Goal: Communication & Community: Answer question/provide support

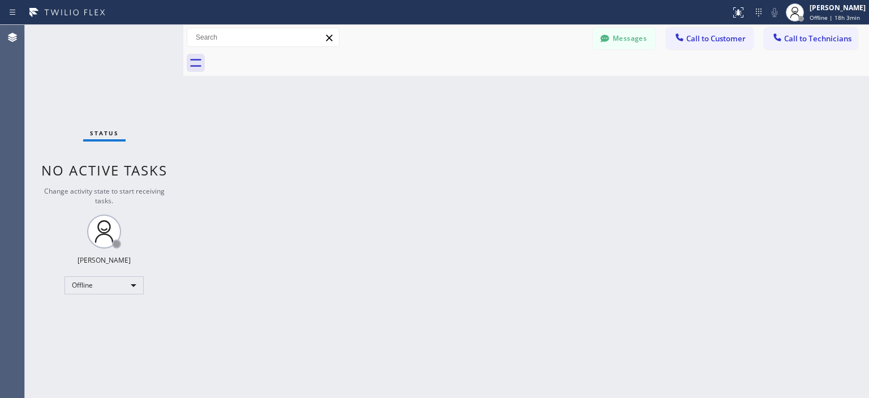
click at [56, 76] on div "Status No active tasks Change activity state to start receiving tasks. [PERSON_…" at bounding box center [104, 211] width 158 height 373
click at [71, 89] on div "Status No active tasks Change activity state to start receiving tasks. [PERSON_…" at bounding box center [104, 211] width 158 height 373
click at [635, 38] on button "Messages" at bounding box center [624, 38] width 62 height 21
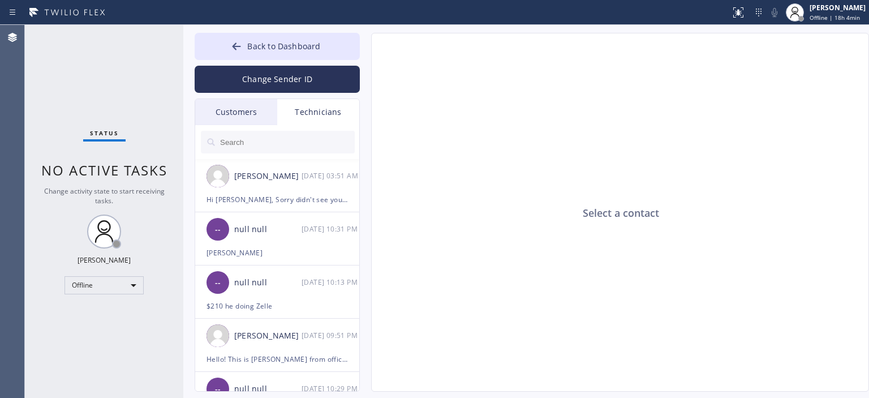
click at [72, 78] on div "Status No active tasks Change activity state to start receiving tasks. [PERSON_…" at bounding box center [104, 211] width 158 height 373
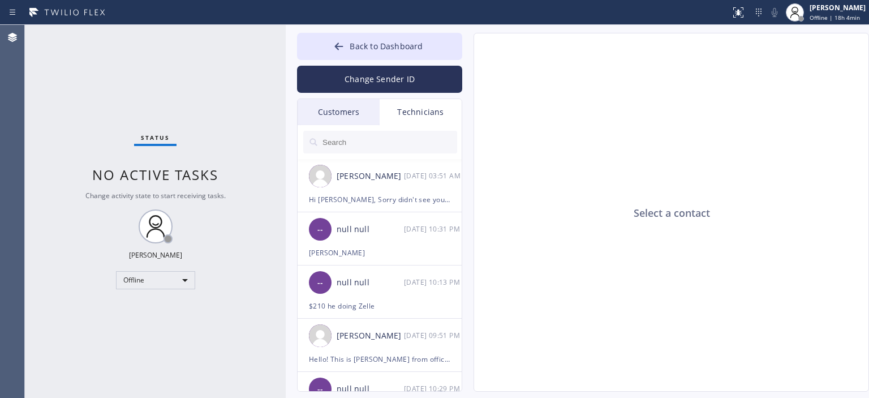
drag, startPoint x: 181, startPoint y: 44, endPoint x: 283, endPoint y: 61, distance: 103.8
click at [286, 61] on div at bounding box center [286, 211] width 0 height 373
click at [19, 92] on div "Agent Desktop" at bounding box center [12, 211] width 24 height 373
click at [158, 286] on div "Offline" at bounding box center [155, 280] width 79 height 18
click at [151, 307] on li "Available" at bounding box center [155, 310] width 77 height 14
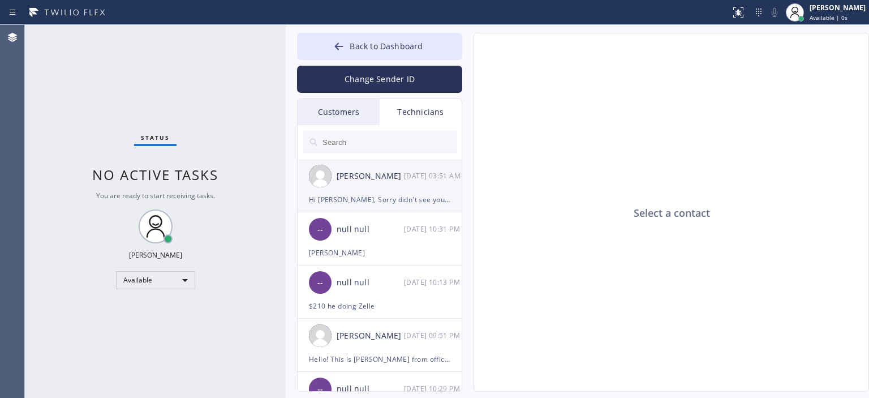
click at [364, 189] on div "[PERSON_NAME] [DATE] 03:51 AM" at bounding box center [379, 176] width 165 height 34
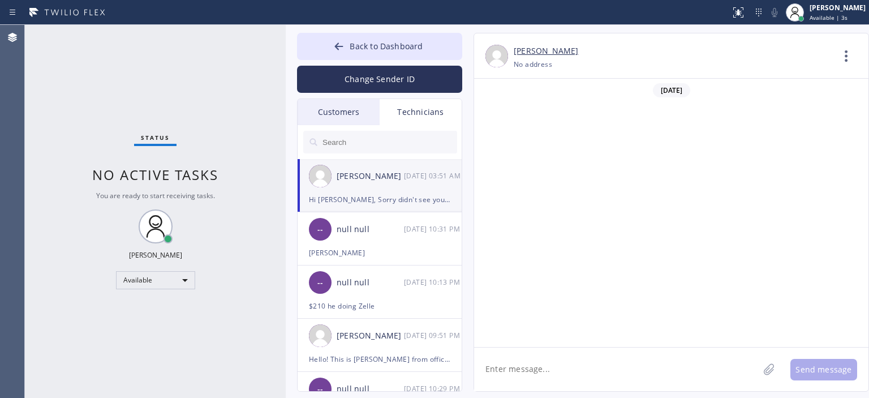
scroll to position [73375, 0]
click at [351, 113] on div "Customers" at bounding box center [338, 112] width 82 height 26
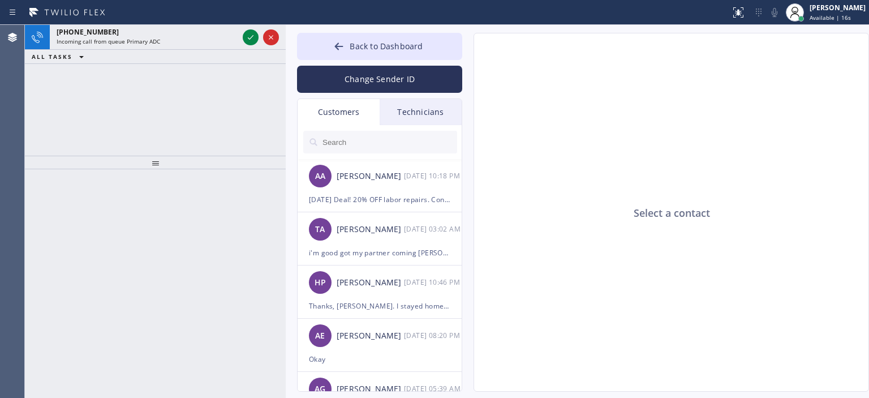
click at [40, 101] on div "[PHONE_NUMBER] Incoming call from queue Primary ADC ALL TASKS ALL TASKS ACTIVE …" at bounding box center [155, 90] width 261 height 131
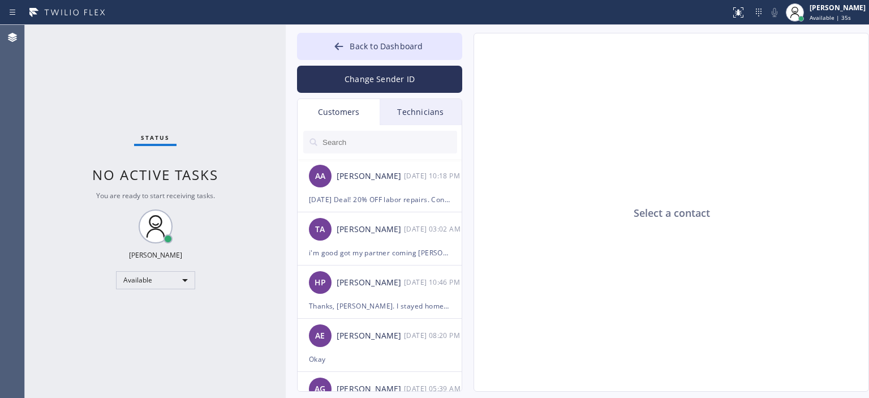
click at [51, 97] on div "Status No active tasks You are ready to start receiving tasks. [PERSON_NAME] Av…" at bounding box center [155, 211] width 261 height 373
click at [352, 84] on button "Change Sender ID" at bounding box center [379, 79] width 165 height 27
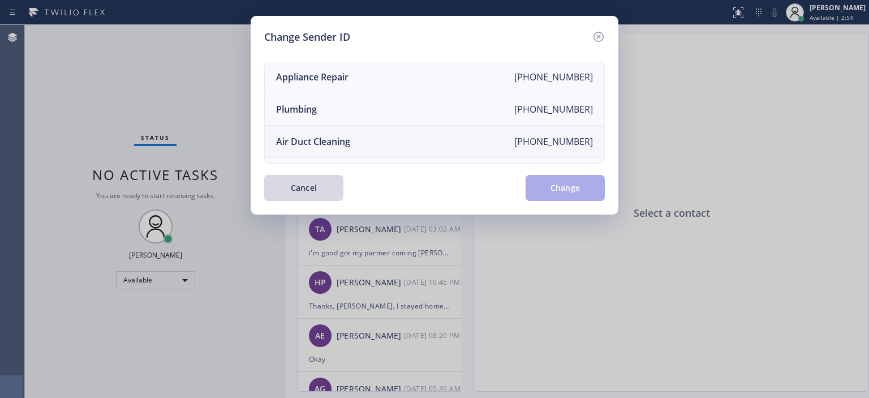
scroll to position [98, 0]
click at [362, 137] on li "Air Duct Cleaning [PHONE_NUMBER]" at bounding box center [434, 142] width 339 height 32
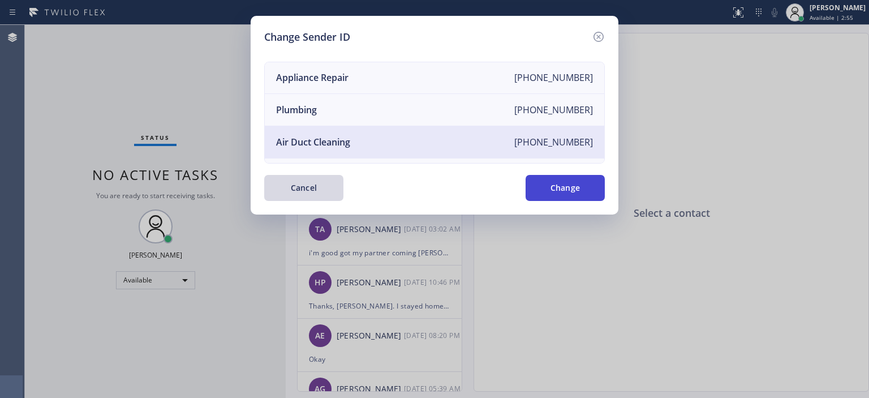
click at [561, 196] on button "Change" at bounding box center [564, 188] width 79 height 26
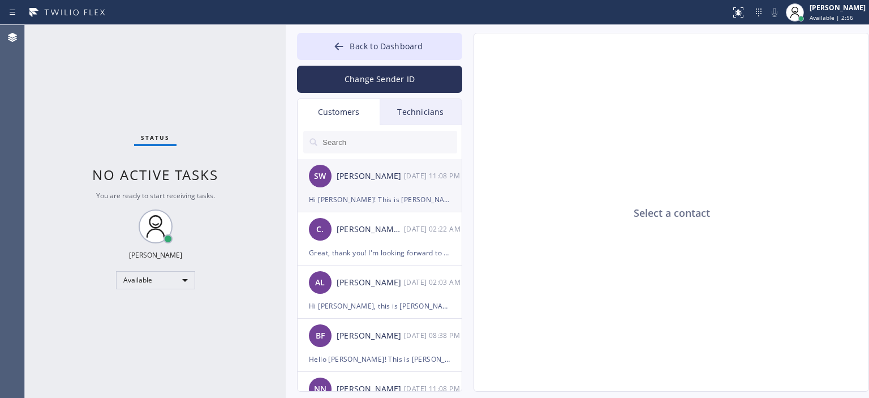
click at [376, 182] on div "[PERSON_NAME]" at bounding box center [370, 176] width 67 height 13
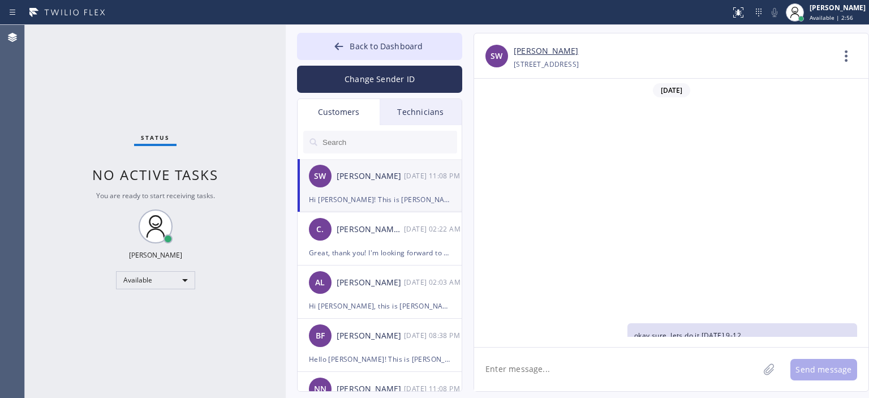
scroll to position [260, 0]
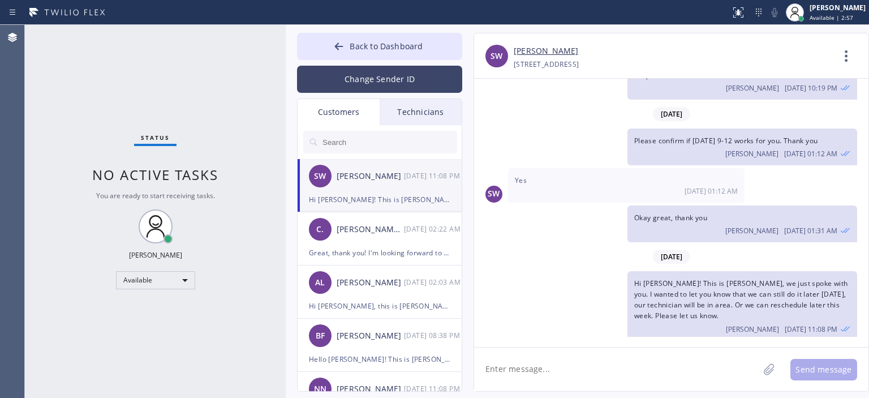
click at [364, 90] on button "Change Sender ID" at bounding box center [379, 79] width 165 height 27
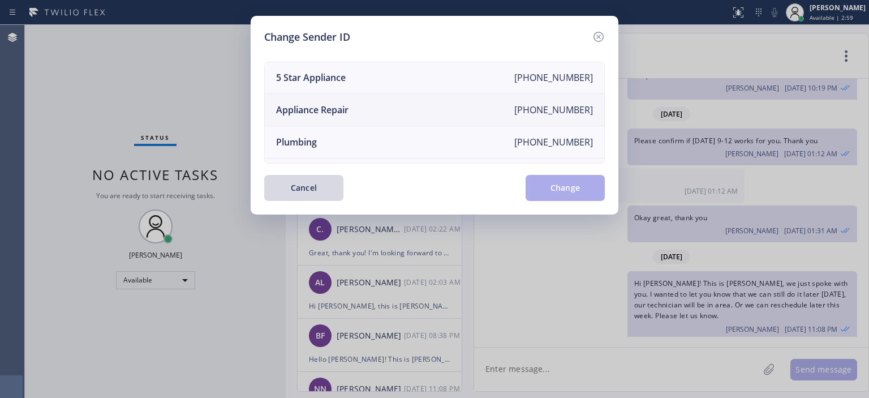
scroll to position [0, 0]
click at [594, 36] on icon at bounding box center [598, 37] width 10 height 10
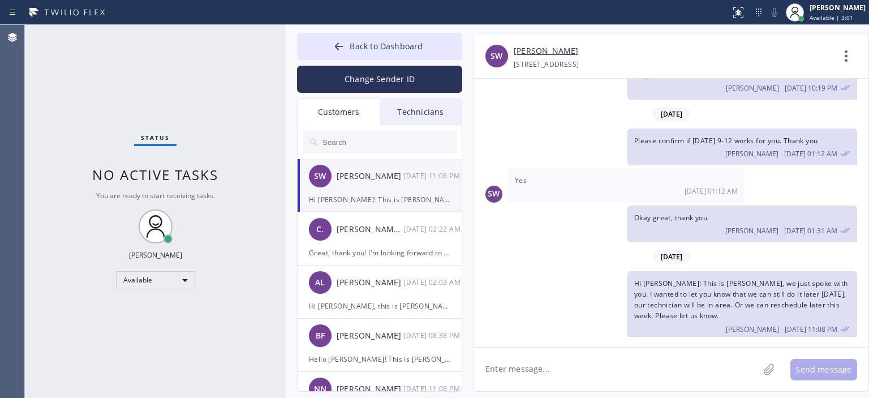
click at [415, 135] on input "text" at bounding box center [389, 142] width 136 height 23
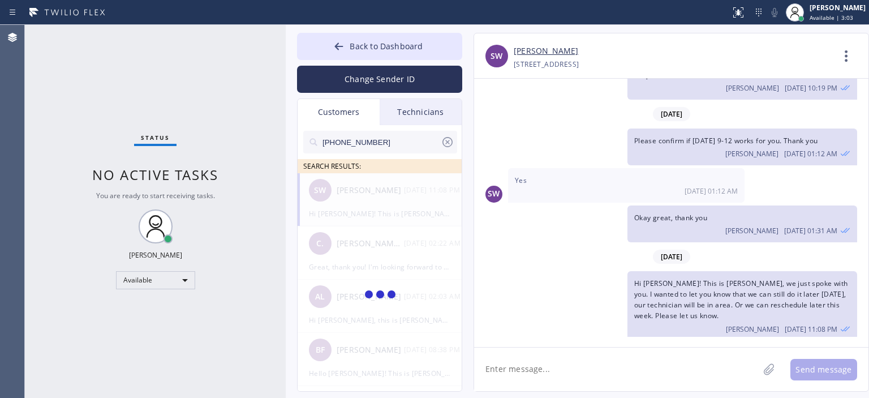
click at [407, 140] on input "[PHONE_NUMBER]" at bounding box center [380, 142] width 119 height 23
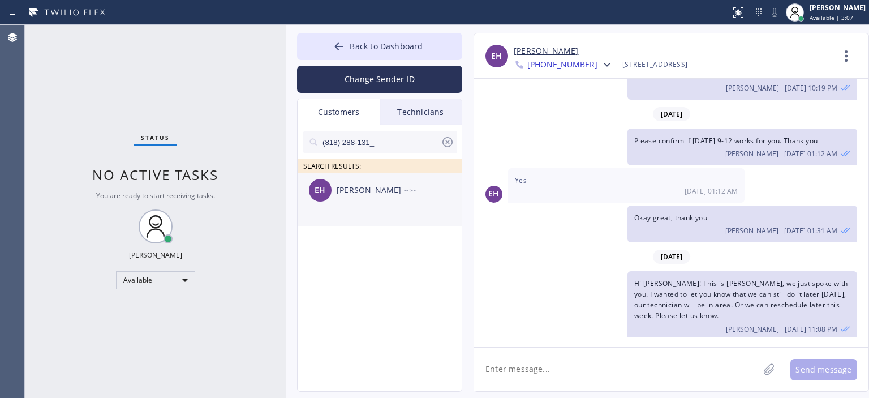
click at [373, 204] on div "EH [PERSON_NAME] --:--" at bounding box center [379, 190] width 165 height 34
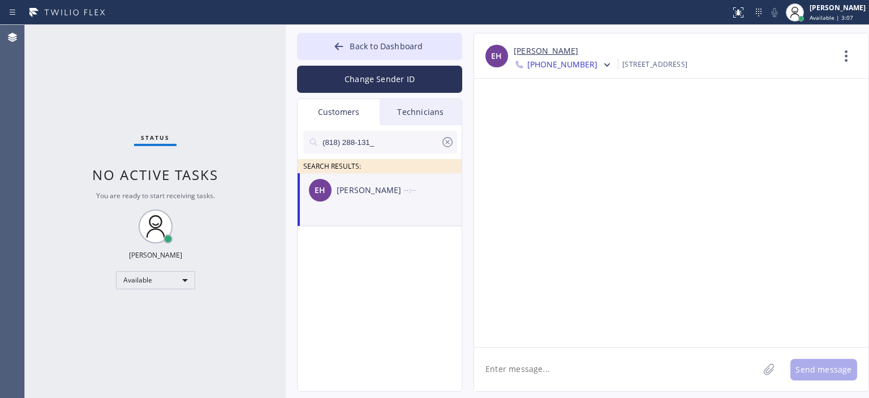
click at [546, 370] on textarea at bounding box center [616, 369] width 284 height 44
type textarea "H"
click at [572, 68] on span "[PHONE_NUMBER]" at bounding box center [562, 66] width 70 height 14
drag, startPoint x: 713, startPoint y: 167, endPoint x: 665, endPoint y: 155, distance: 49.7
click at [713, 169] on div at bounding box center [671, 213] width 394 height 268
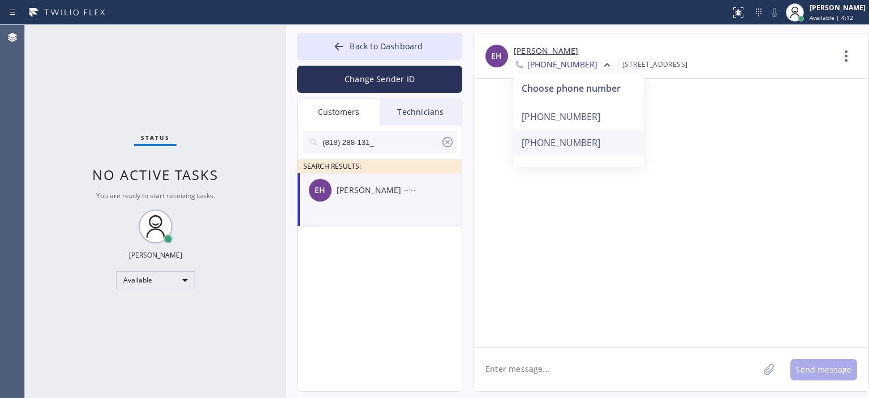
click at [584, 141] on div "[PHONE_NUMBER]" at bounding box center [579, 143] width 130 height 26
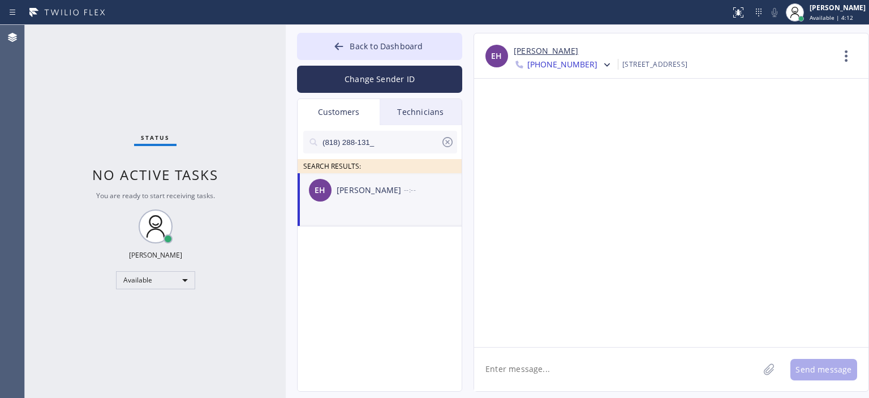
click at [519, 384] on textarea at bounding box center [616, 369] width 284 height 44
click at [519, 370] on textarea at bounding box center [616, 369] width 284 height 44
paste textarea "Hi , this is [PERSON_NAME] from 5 Star Air. Unfortunately, our technician has a…"
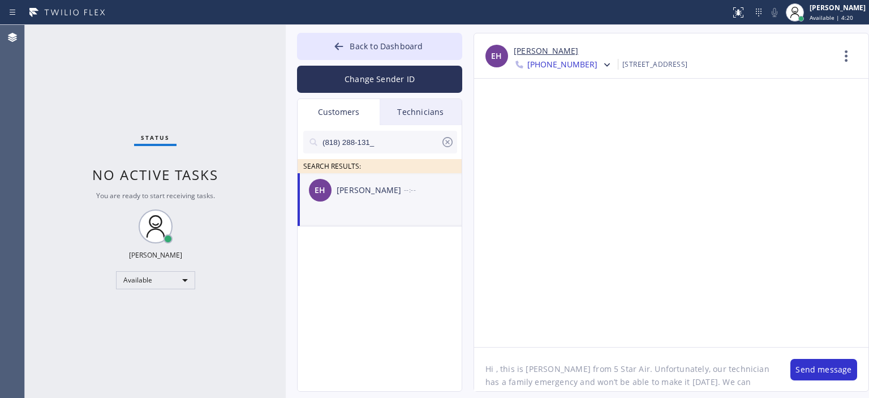
click at [494, 372] on textarea "Hi , this is [PERSON_NAME] from 5 Star Air. Unfortunately, our technician has a…" at bounding box center [626, 369] width 305 height 44
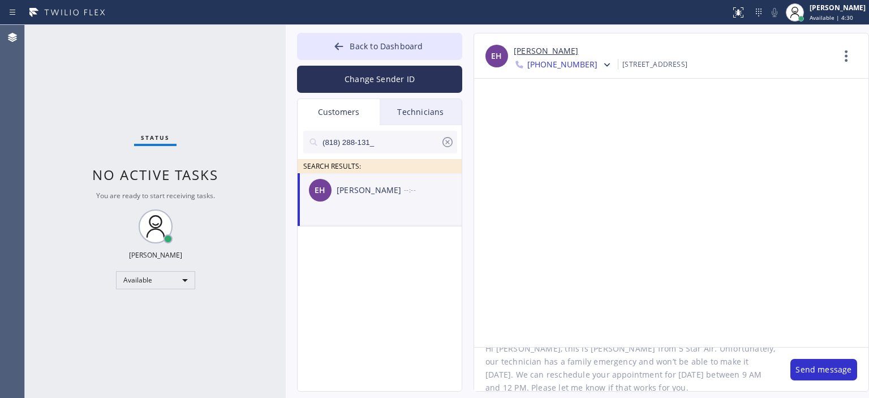
scroll to position [23, 0]
drag, startPoint x: 645, startPoint y: 373, endPoint x: 610, endPoint y: 376, distance: 35.2
click at [610, 376] on textarea "Hi [PERSON_NAME], this is [PERSON_NAME] from 5 Star Air. Unfortunately, our tec…" at bounding box center [626, 369] width 305 height 44
drag, startPoint x: 648, startPoint y: 372, endPoint x: 617, endPoint y: 373, distance: 31.1
click at [617, 373] on textarea "Hi [PERSON_NAME], this is [PERSON_NAME] from 5 Star Air. Unfortunately, our tec…" at bounding box center [626, 369] width 305 height 44
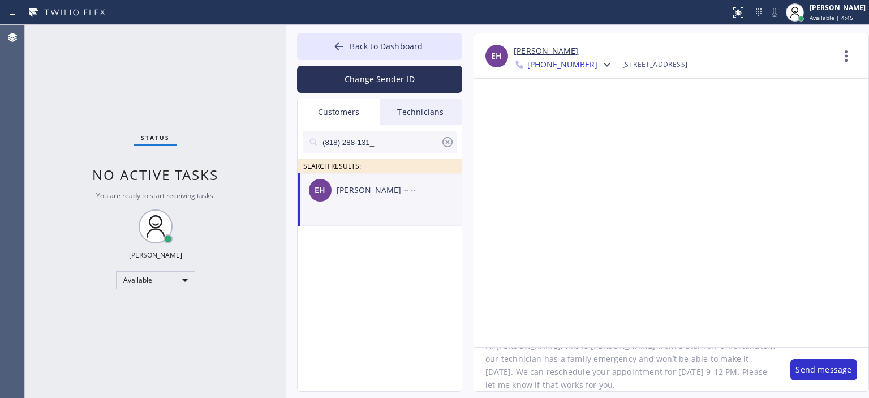
click at [612, 376] on textarea "Hi [PERSON_NAME], this is [PERSON_NAME] from 5 Star Air. Unfortunately, our tec…" at bounding box center [626, 369] width 305 height 44
click at [670, 361] on textarea "Hi [PERSON_NAME], this is [PERSON_NAME] from 5 Star Air. Unfortunately, our tec…" at bounding box center [626, 369] width 305 height 44
type textarea "Hi [PERSON_NAME], this is [PERSON_NAME] from 5 Star Air. Unfortunately, our tec…"
click at [398, 74] on button "Change Sender ID" at bounding box center [379, 79] width 165 height 27
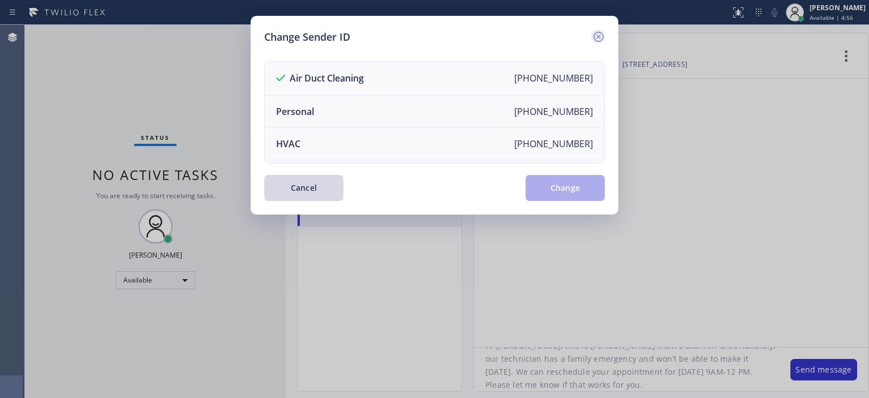
click at [602, 33] on icon at bounding box center [598, 37] width 10 height 10
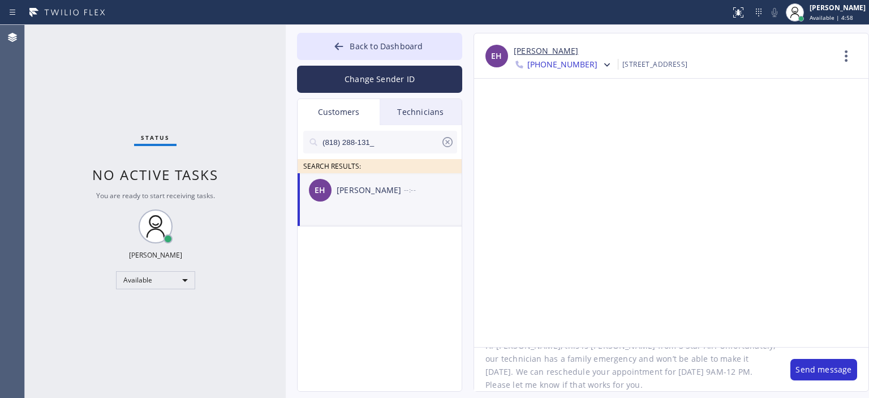
click at [610, 374] on textarea "Hi [PERSON_NAME], this is [PERSON_NAME] from 5 Star Air. Unfortunately, our tec…" at bounding box center [626, 369] width 305 height 44
click at [802, 368] on button "Send message" at bounding box center [823, 369] width 67 height 21
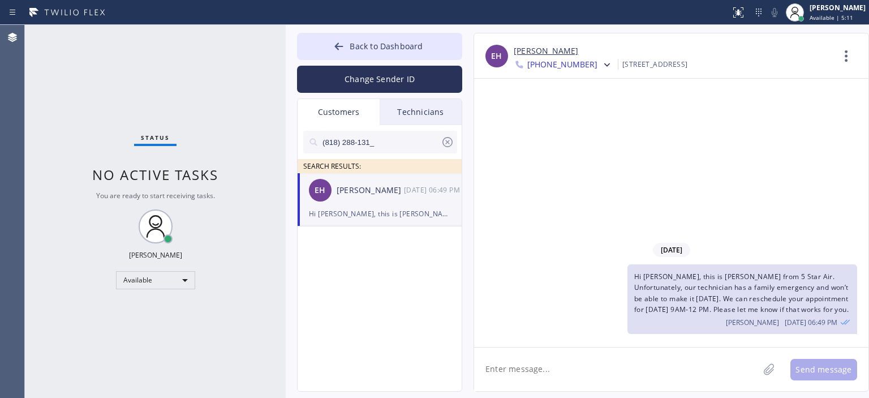
click at [446, 142] on icon at bounding box center [448, 142] width 14 height 14
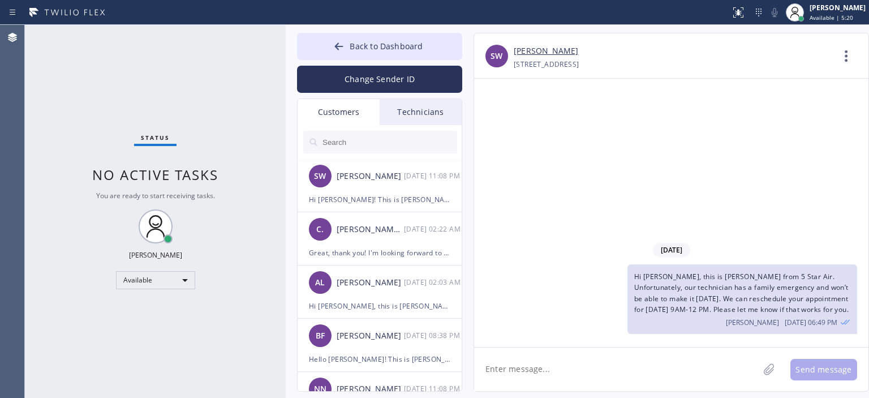
click at [381, 149] on input "text" at bounding box center [389, 142] width 136 height 23
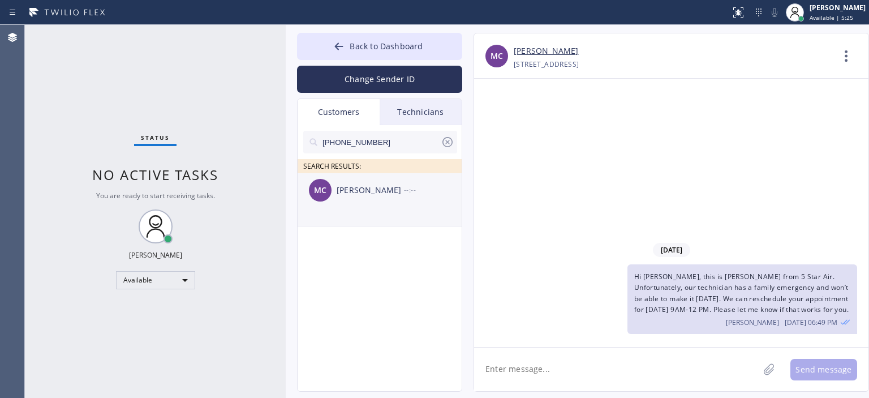
click at [400, 196] on div "MC [PERSON_NAME] --:--" at bounding box center [379, 190] width 165 height 34
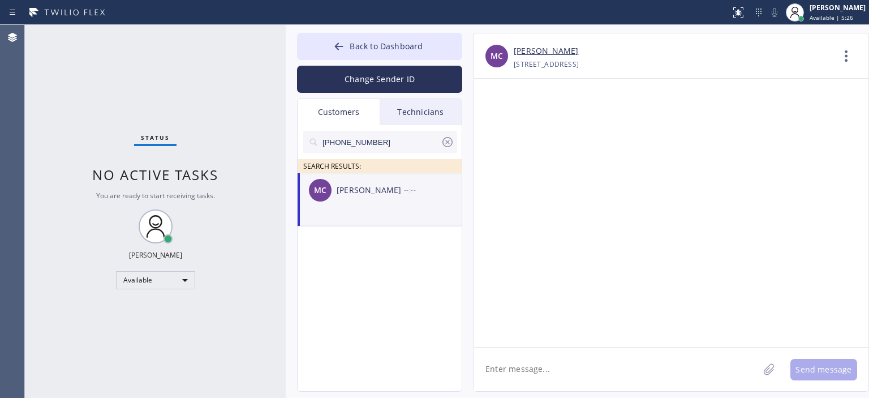
click at [558, 363] on textarea at bounding box center [616, 369] width 284 height 44
paste textarea "Hi , this is [PERSON_NAME] from 5 Star Air. Unfortunately, our technician has a…"
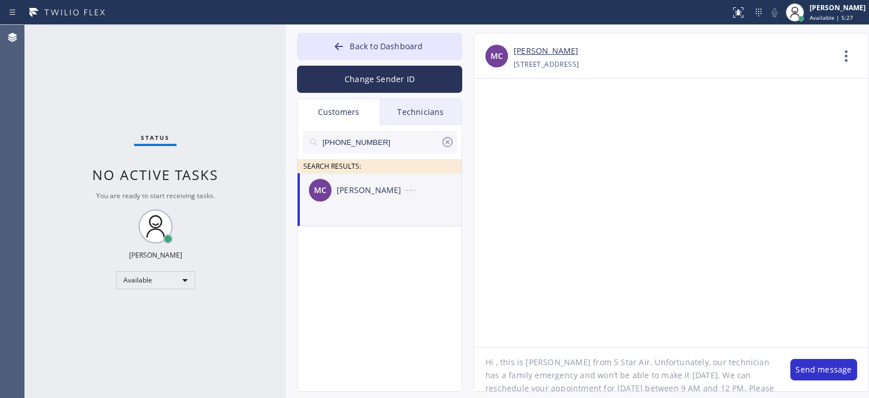
scroll to position [6, 0]
click at [497, 365] on textarea "Hi , this is [PERSON_NAME] from 5 Star Air. Unfortunately, our technician has a…" at bounding box center [626, 369] width 305 height 44
drag, startPoint x: 683, startPoint y: 373, endPoint x: 666, endPoint y: 374, distance: 17.0
click at [666, 374] on textarea "Hi [PERSON_NAME], this is [PERSON_NAME] from 5 Star Air. Unfortunately, our tec…" at bounding box center [626, 369] width 305 height 44
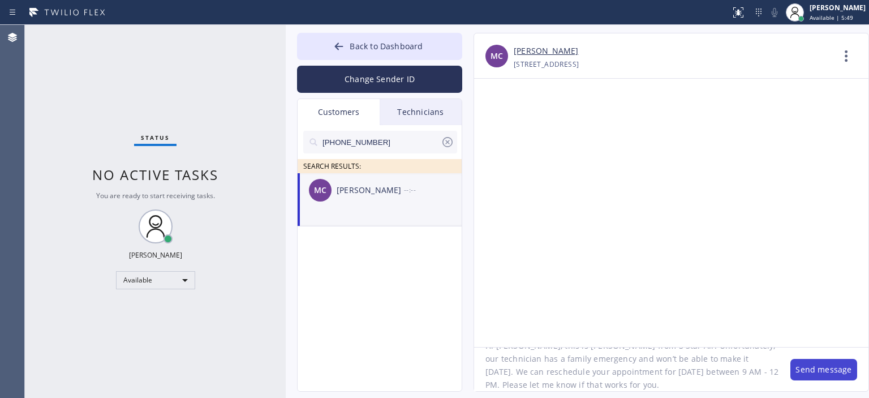
type textarea "Hi [PERSON_NAME], this is [PERSON_NAME] from 5 Star Air. Unfortunately, our tec…"
click at [816, 365] on button "Send message" at bounding box center [823, 369] width 67 height 21
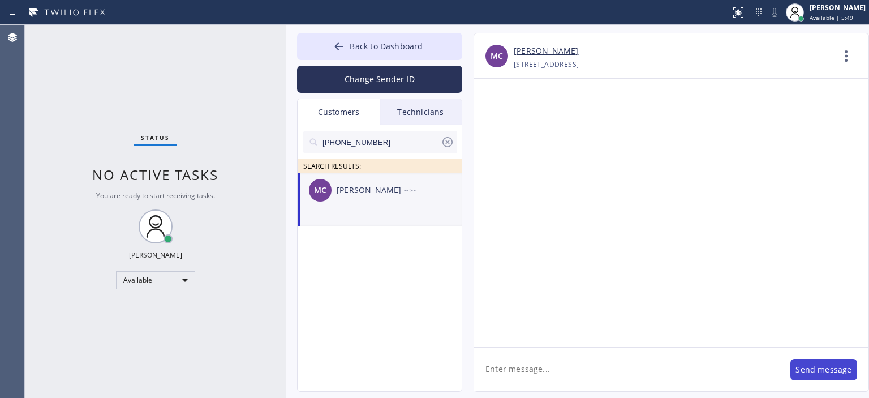
scroll to position [0, 0]
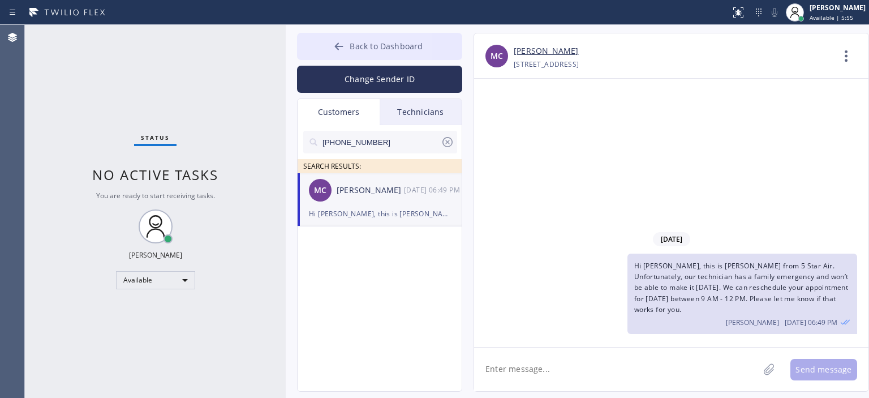
click at [342, 49] on icon at bounding box center [338, 46] width 11 height 11
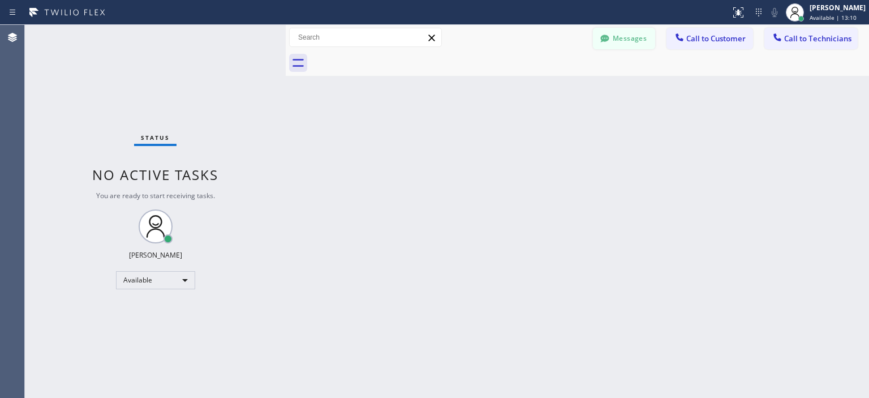
click at [607, 37] on icon at bounding box center [604, 37] width 8 height 7
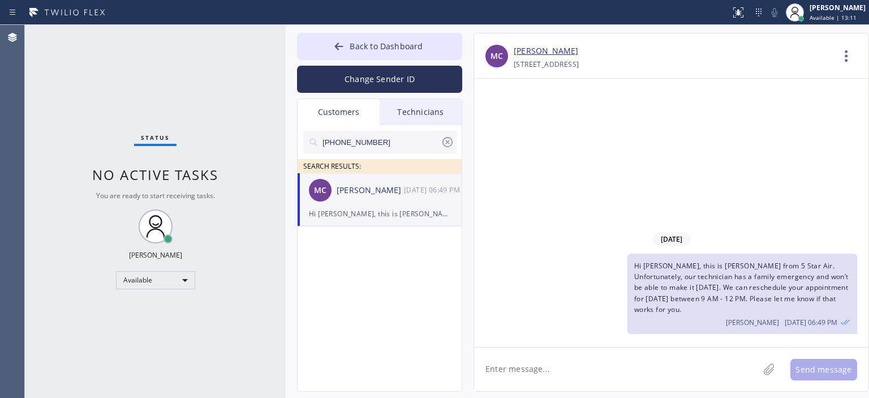
click at [446, 142] on icon at bounding box center [448, 142] width 14 height 14
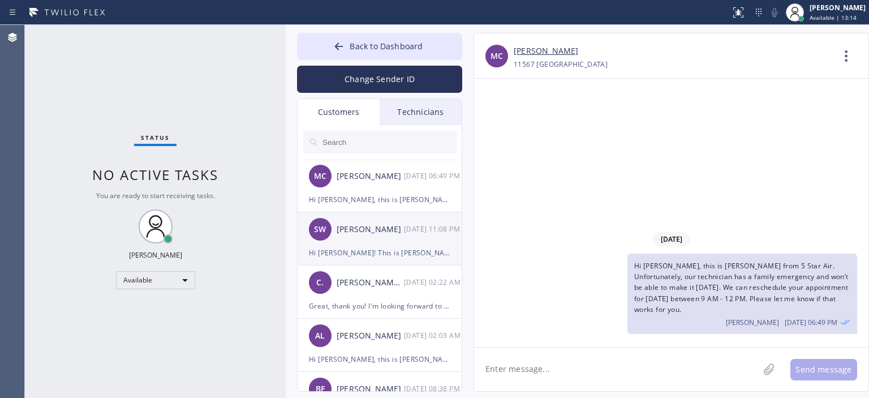
click at [391, 213] on div "SW [PERSON_NAME] [DATE] 11:08 PM" at bounding box center [379, 229] width 165 height 34
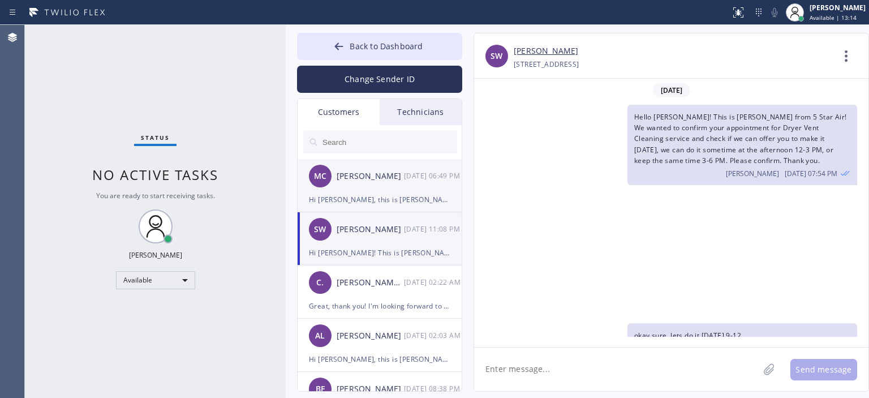
scroll to position [260, 0]
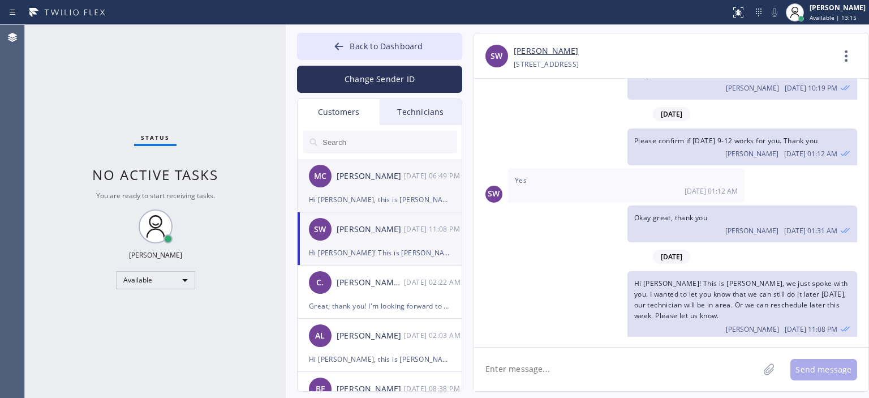
click at [398, 196] on div "Hi [PERSON_NAME], this is [PERSON_NAME] from 5 Star Air. Unfortunately, our tec…" at bounding box center [379, 199] width 141 height 13
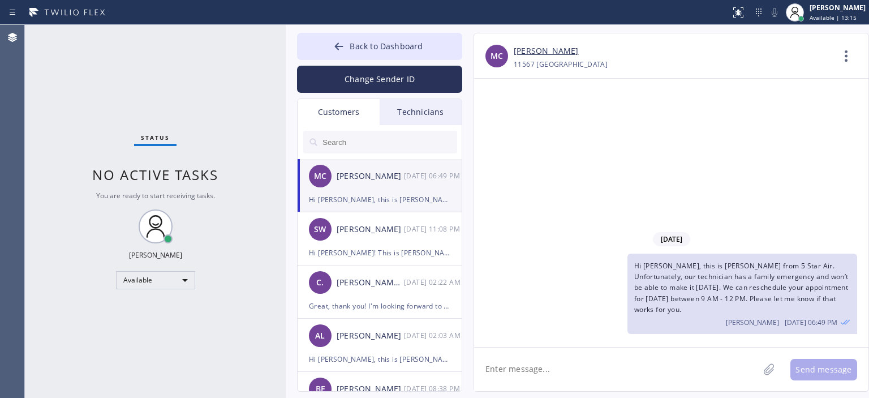
scroll to position [0, 0]
click at [393, 238] on div "SW [PERSON_NAME] [DATE] 11:08 PM" at bounding box center [379, 229] width 165 height 34
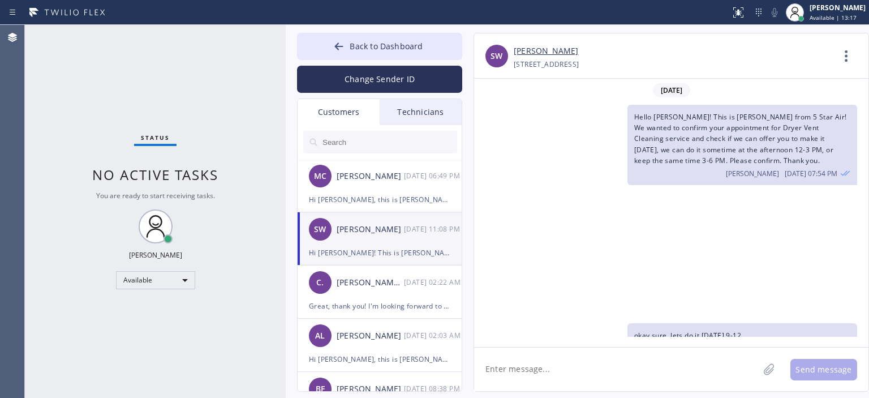
scroll to position [260, 0]
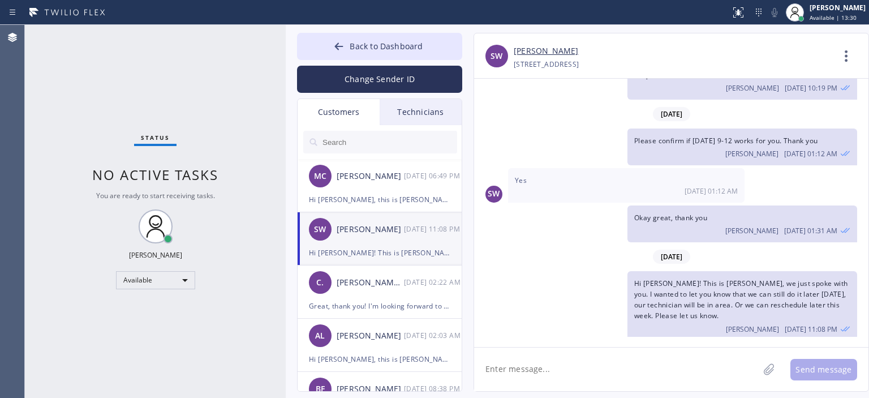
click at [385, 152] on input "text" at bounding box center [389, 142] width 136 height 23
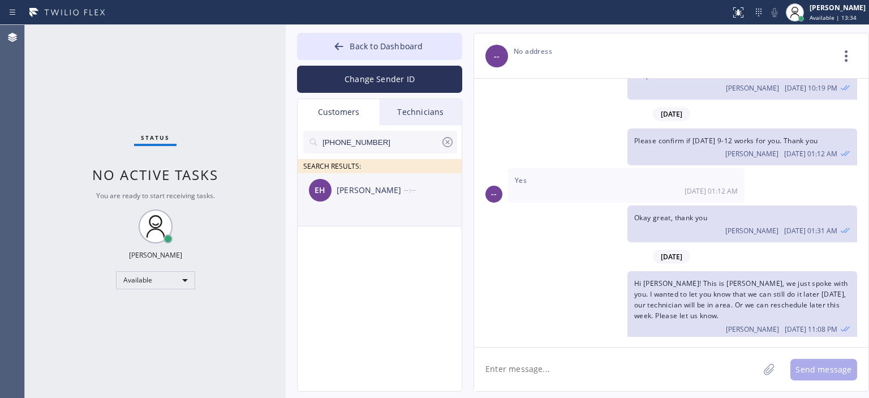
click at [388, 194] on div "[PERSON_NAME]" at bounding box center [370, 190] width 67 height 13
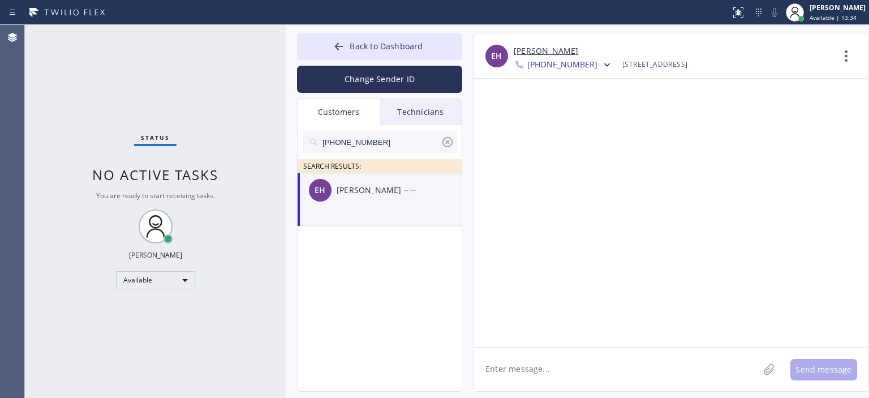
scroll to position [0, 0]
click at [597, 66] on div at bounding box center [605, 66] width 16 height 14
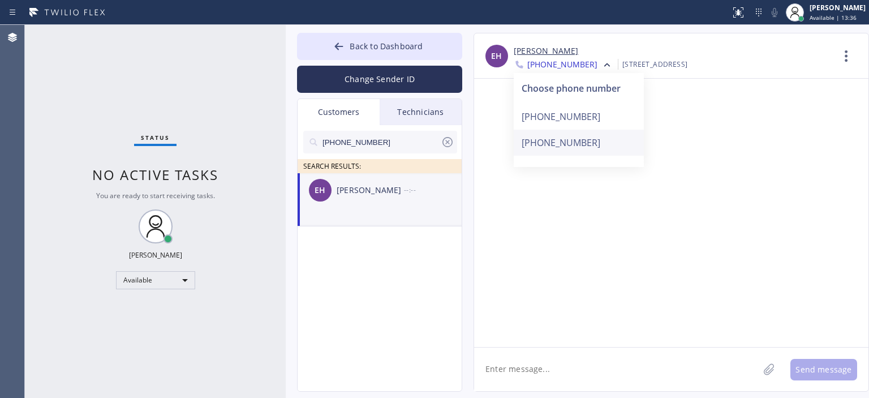
click at [583, 140] on div "[PHONE_NUMBER]" at bounding box center [579, 143] width 130 height 26
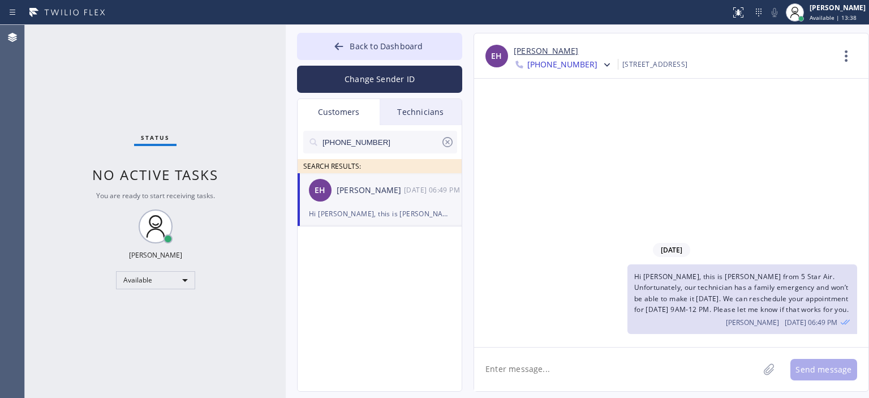
click at [561, 366] on textarea at bounding box center [616, 369] width 284 height 44
click at [333, 44] on div at bounding box center [339, 48] width 14 height 14
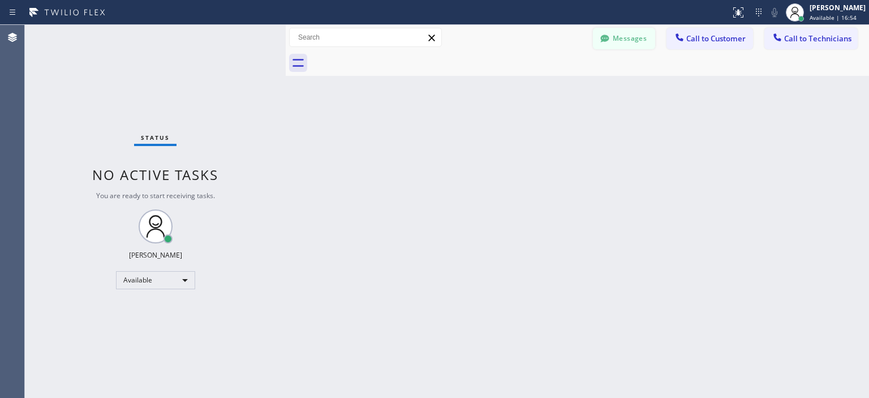
click at [638, 40] on button "Messages" at bounding box center [624, 38] width 62 height 21
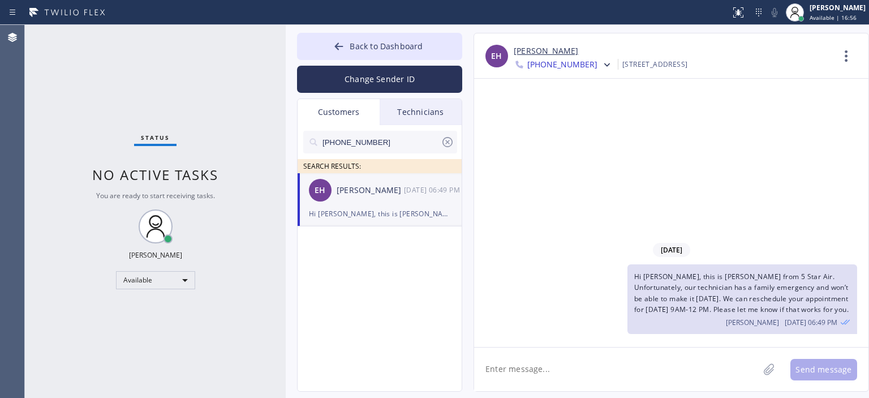
click at [444, 141] on icon at bounding box center [448, 142] width 14 height 14
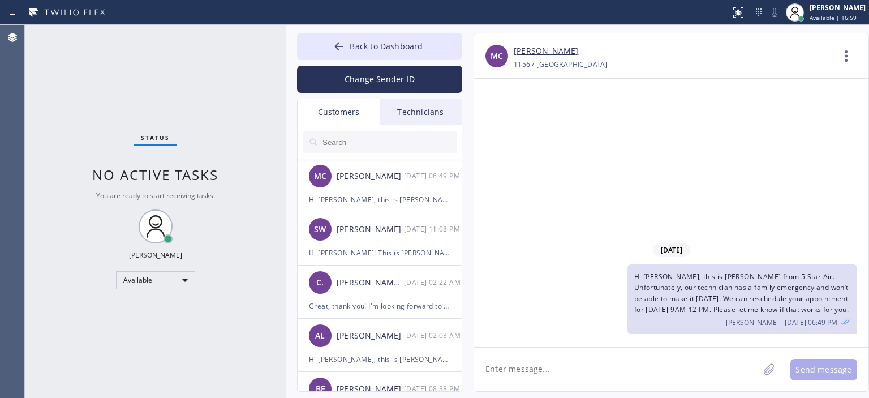
click at [670, 291] on span "Hi [PERSON_NAME], this is [PERSON_NAME] from 5 Star Air. Unfortunately, our tec…" at bounding box center [741, 292] width 214 height 42
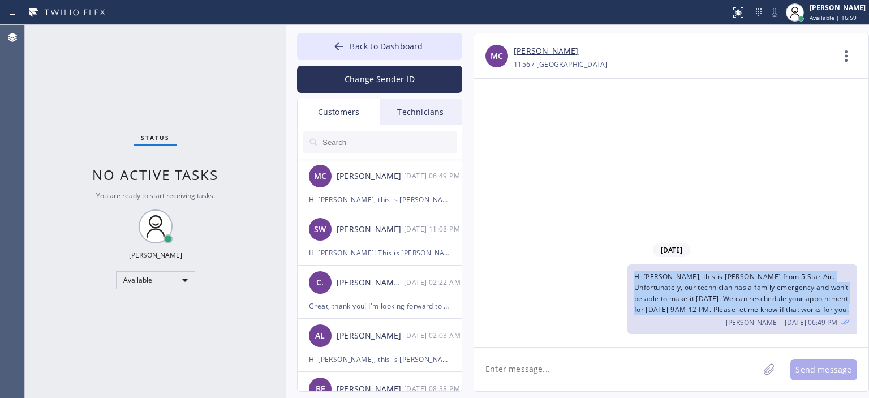
click at [670, 291] on span "Hi [PERSON_NAME], this is [PERSON_NAME] from 5 Star Air. Unfortunately, our tec…" at bounding box center [741, 292] width 214 height 42
copy span "Hi [PERSON_NAME], this is [PERSON_NAME] from 5 Star Air. Unfortunately, our tec…"
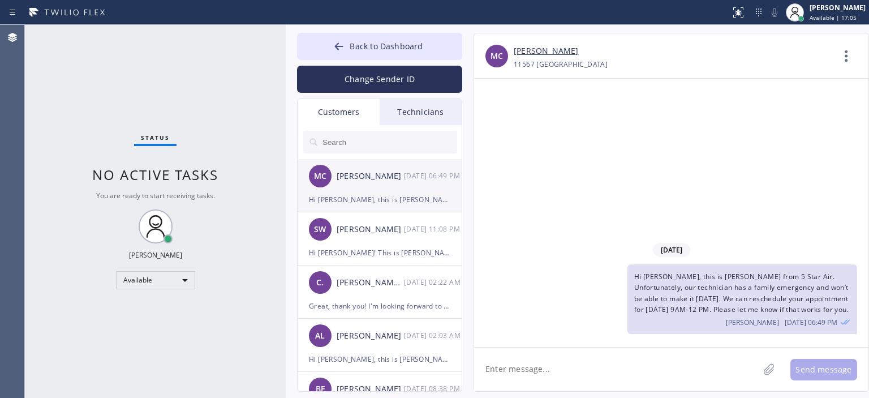
click at [412, 189] on div "MC [PERSON_NAME] [DATE] 06:49 PM" at bounding box center [379, 176] width 165 height 34
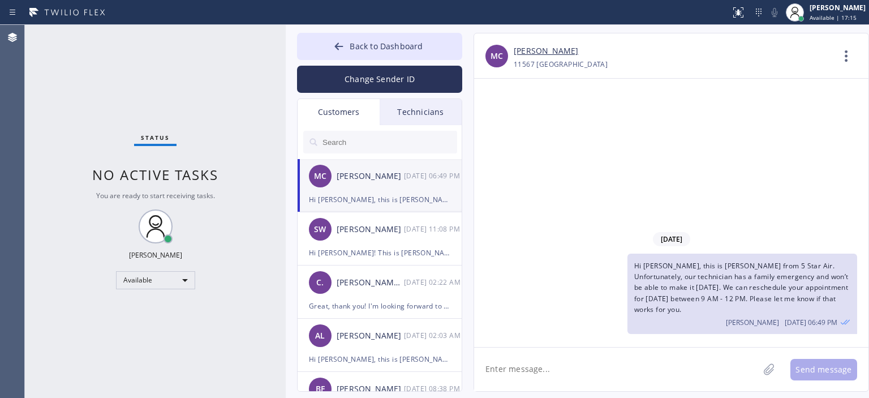
click at [398, 143] on input "text" at bounding box center [389, 142] width 136 height 23
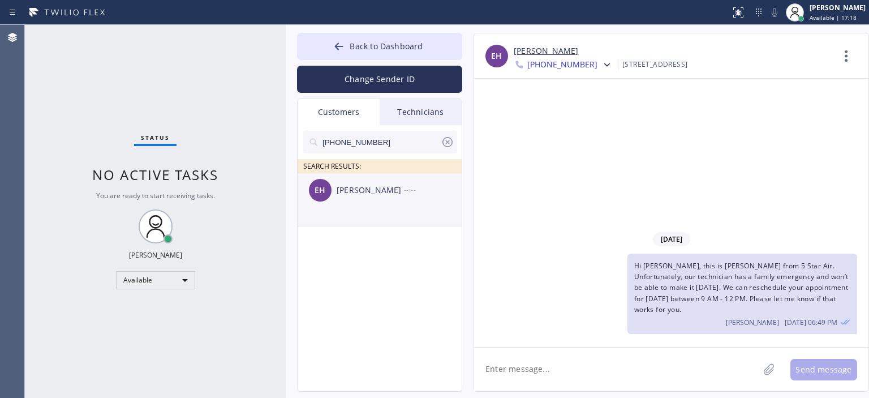
click at [386, 187] on div "[PERSON_NAME]" at bounding box center [370, 190] width 67 height 13
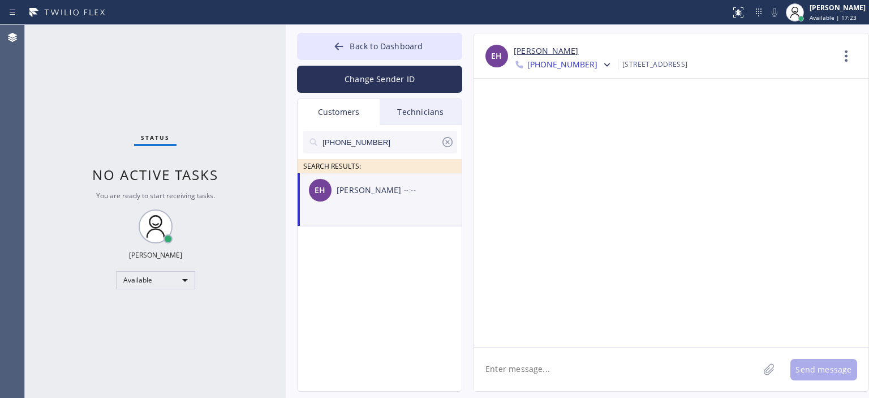
click at [597, 68] on div at bounding box center [605, 66] width 16 height 14
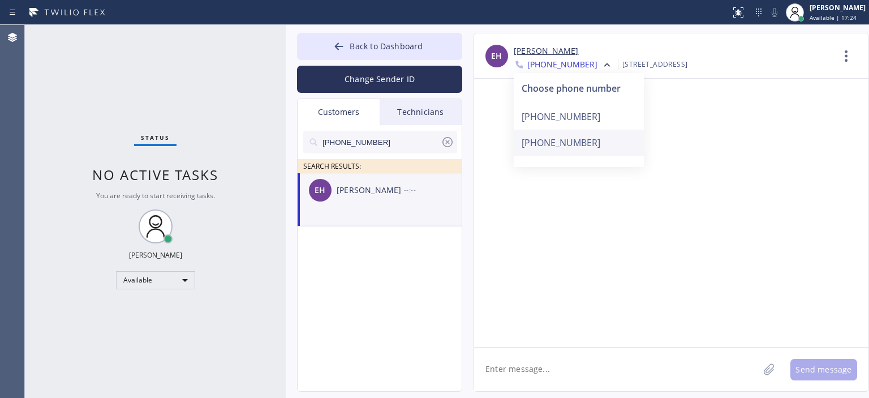
click at [564, 151] on div "[PHONE_NUMBER]" at bounding box center [579, 143] width 130 height 26
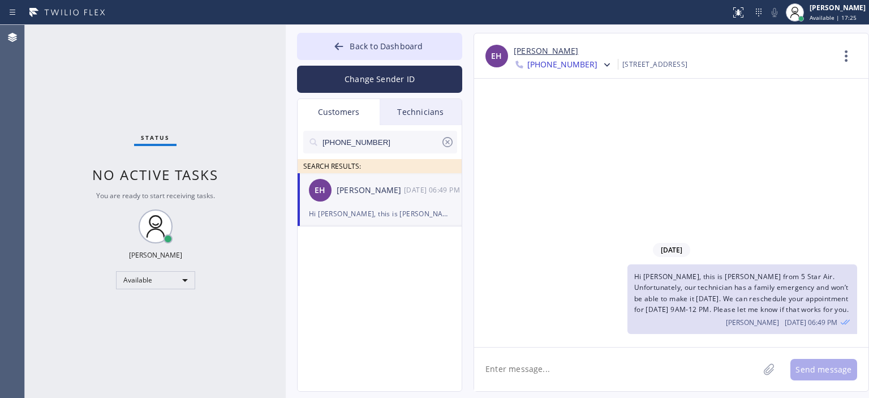
click at [684, 291] on span "Hi [PERSON_NAME], this is [PERSON_NAME] from 5 Star Air. Unfortunately, our tec…" at bounding box center [741, 292] width 214 height 42
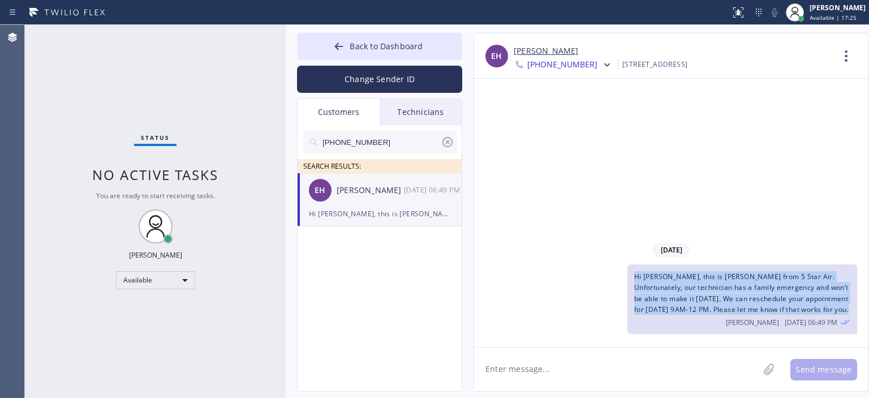
click at [684, 291] on span "Hi [PERSON_NAME], this is [PERSON_NAME] from 5 Star Air. Unfortunately, our tec…" at bounding box center [741, 292] width 214 height 42
copy span "Hi [PERSON_NAME], this is [PERSON_NAME] from 5 Star Air. Unfortunately, our tec…"
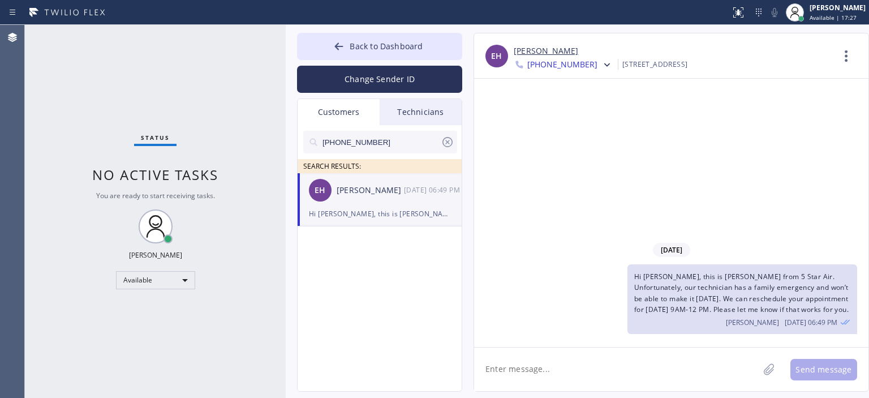
click at [578, 67] on span "[PHONE_NUMBER]" at bounding box center [562, 66] width 70 height 14
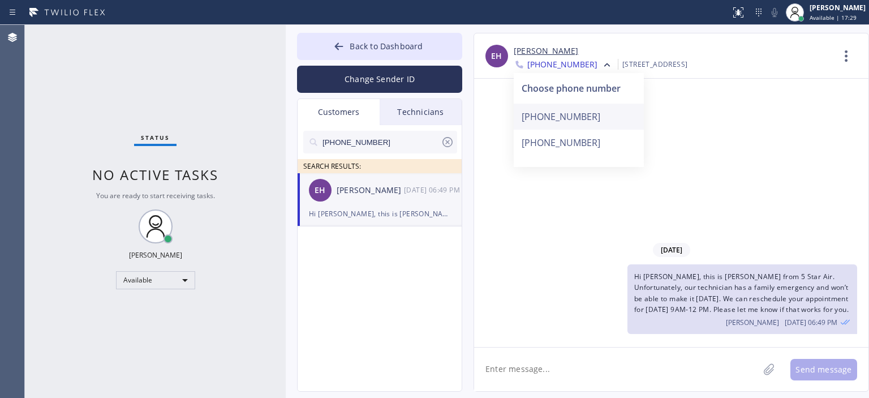
click at [573, 113] on div "[PHONE_NUMBER]" at bounding box center [579, 116] width 130 height 26
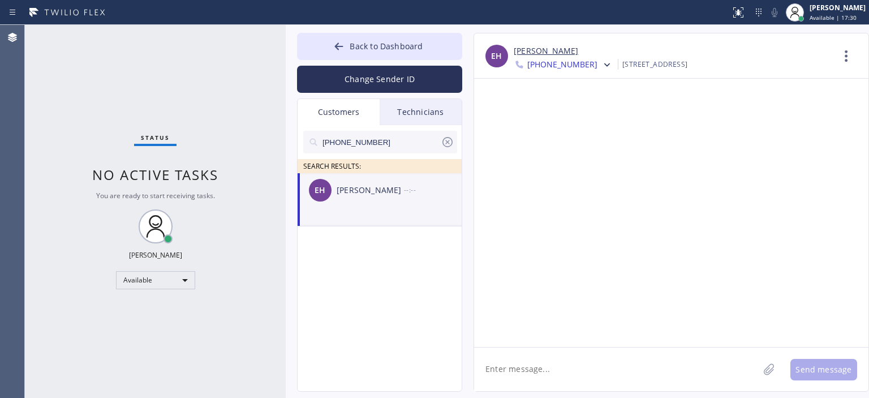
click at [551, 371] on textarea at bounding box center [616, 369] width 284 height 44
paste textarea "Hi [PERSON_NAME], this is [PERSON_NAME] from 5 Star Air. Unfortunately, our tec…"
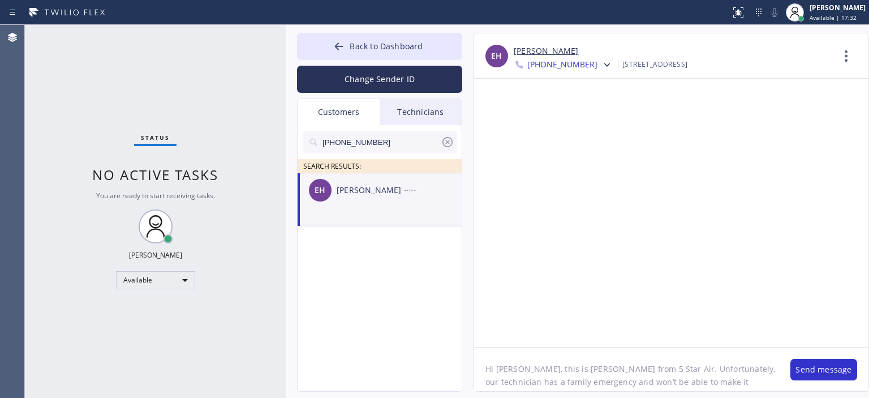
scroll to position [36, 0]
type textarea "Hi [PERSON_NAME], this is [PERSON_NAME] from 5 Star Air. Unfortunately, our tec…"
click at [823, 371] on button "Send message" at bounding box center [823, 369] width 67 height 21
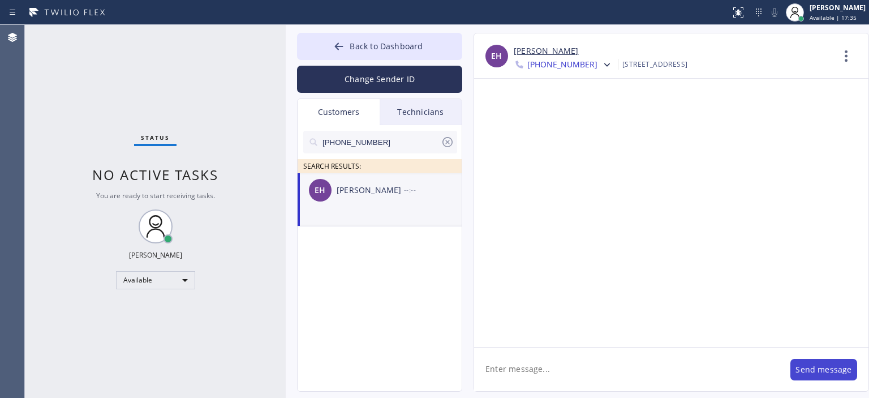
scroll to position [0, 0]
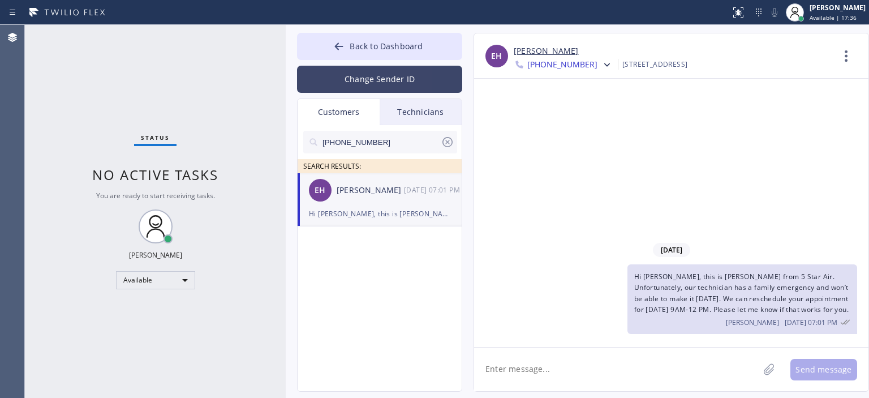
click at [360, 81] on button "Change Sender ID" at bounding box center [379, 79] width 165 height 27
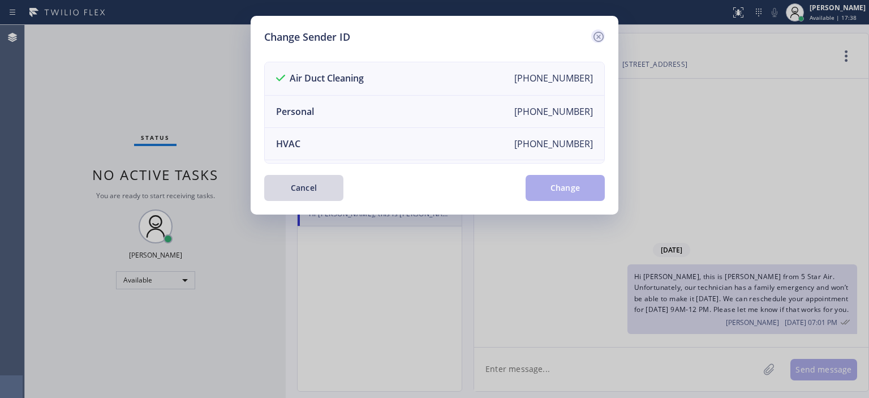
click at [594, 33] on icon at bounding box center [598, 37] width 10 height 10
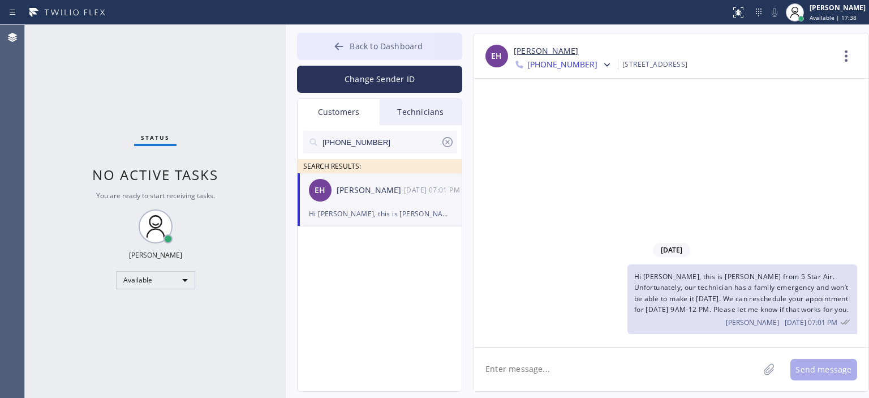
click at [334, 41] on icon at bounding box center [338, 46] width 11 height 11
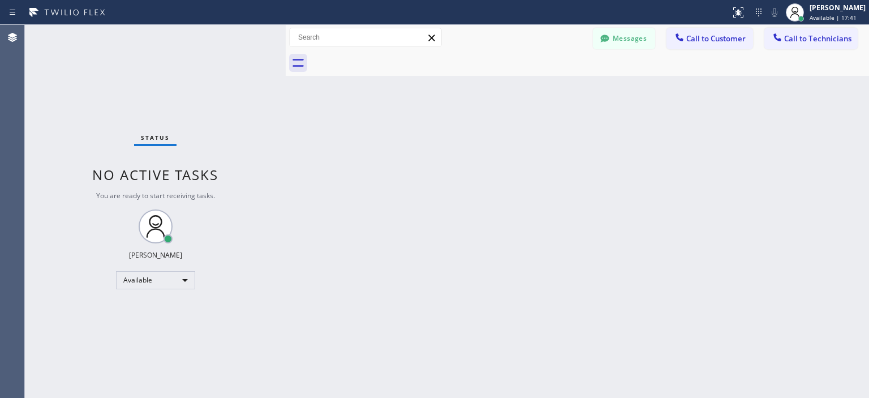
click at [61, 88] on div "Status No active tasks You are ready to start receiving tasks. [PERSON_NAME] Av…" at bounding box center [155, 211] width 261 height 373
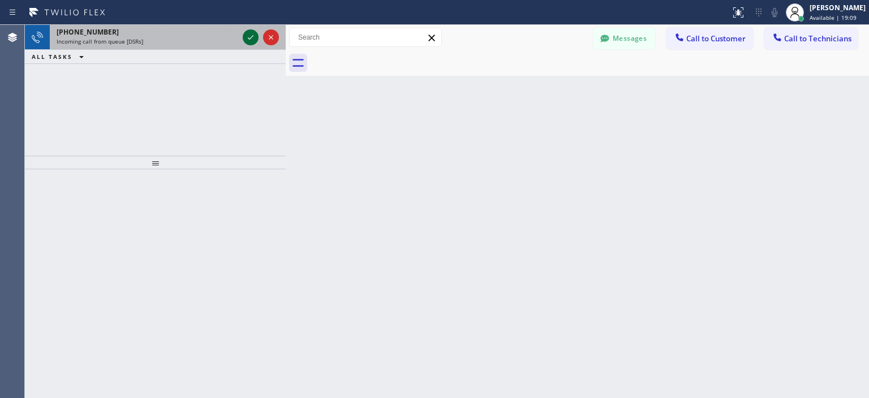
click at [253, 38] on icon at bounding box center [251, 38] width 14 height 14
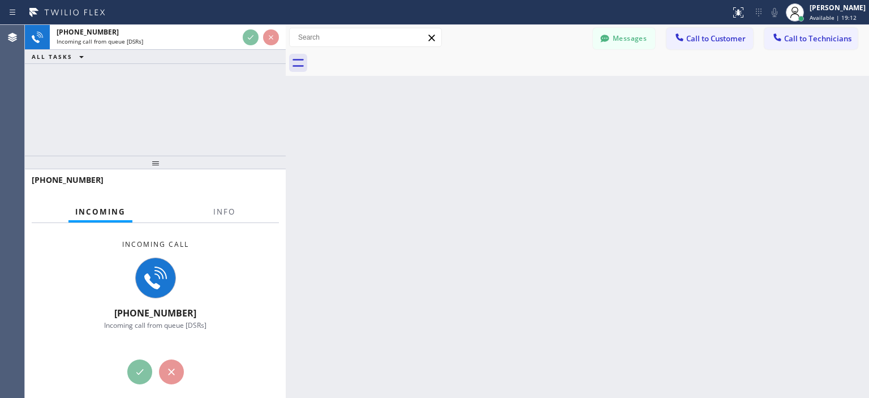
click at [72, 98] on div "[PHONE_NUMBER] Incoming call from queue [DSRs] ALL TASKS ALL TASKS ACTIVE TASKS…" at bounding box center [155, 90] width 261 height 131
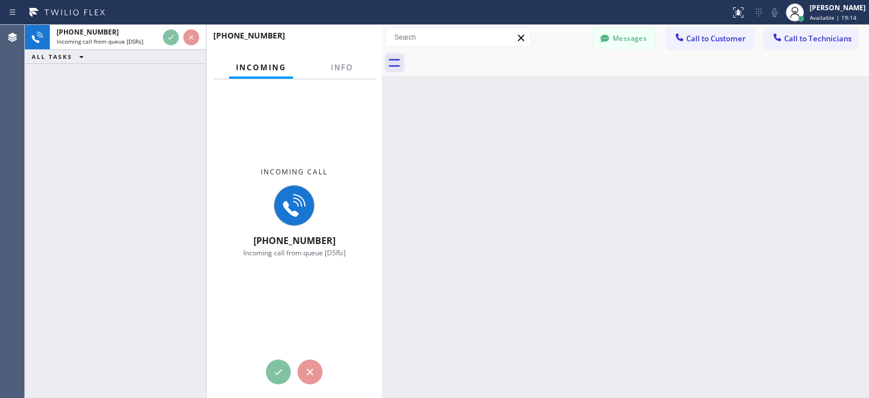
drag, startPoint x: 287, startPoint y: 54, endPoint x: 383, endPoint y: 54, distance: 96.1
click at [382, 54] on div at bounding box center [382, 211] width 0 height 373
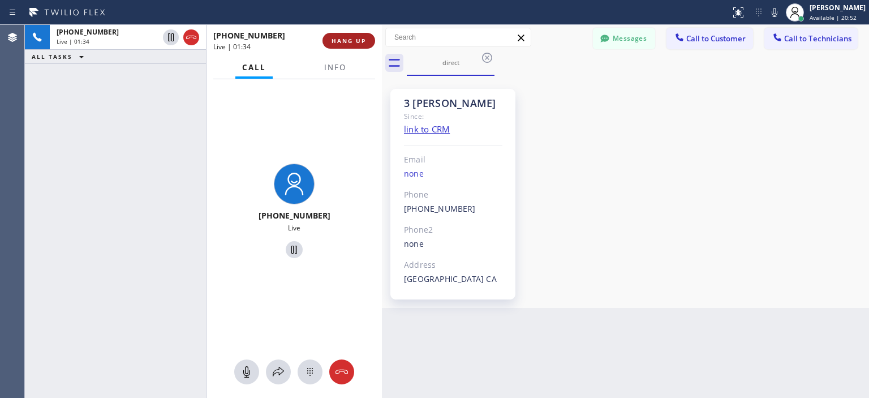
click at [368, 45] on button "HANG UP" at bounding box center [348, 41] width 53 height 16
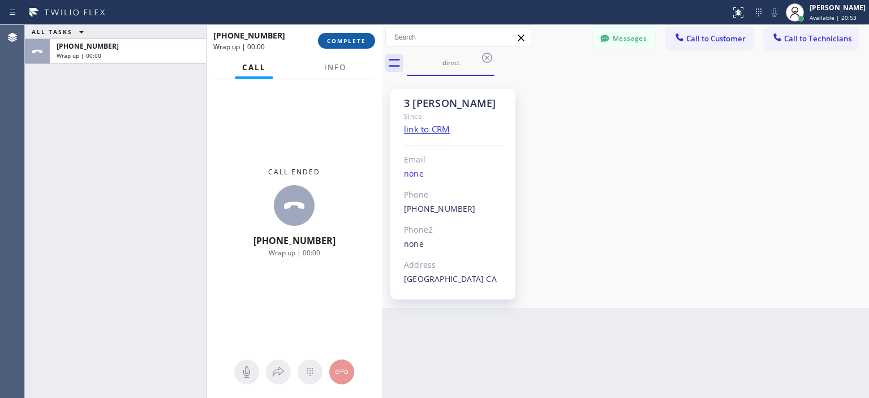
click at [364, 42] on span "COMPLETE" at bounding box center [346, 41] width 39 height 8
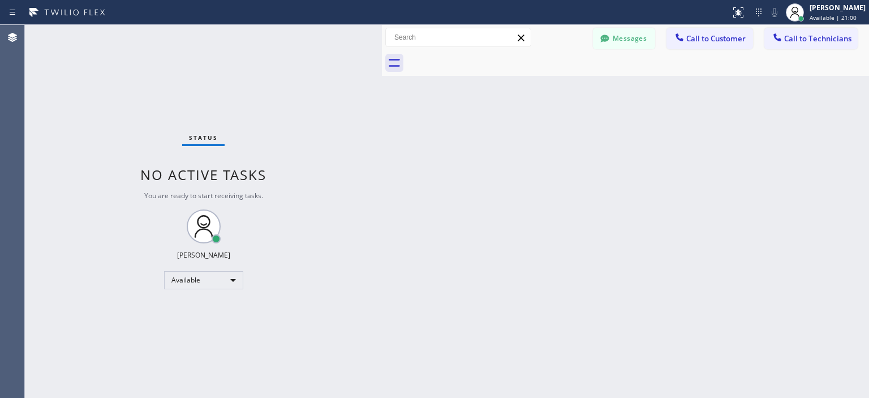
click at [50, 67] on div "Status No active tasks You are ready to start receiving tasks. [PERSON_NAME] Av…" at bounding box center [203, 211] width 357 height 373
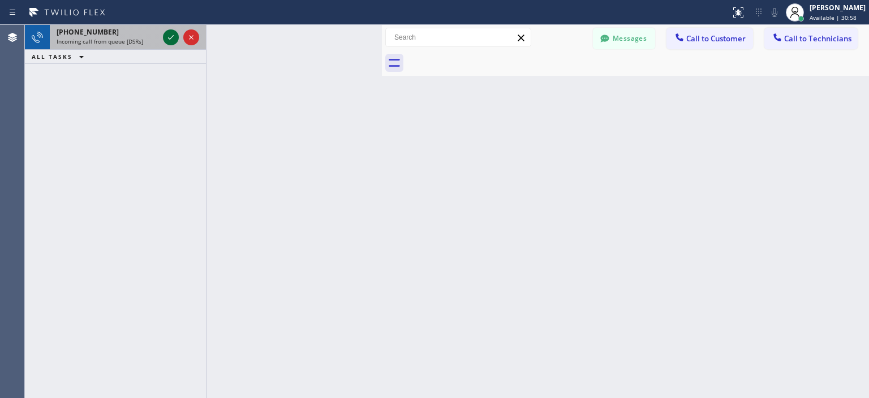
click at [163, 37] on div at bounding box center [171, 38] width 16 height 14
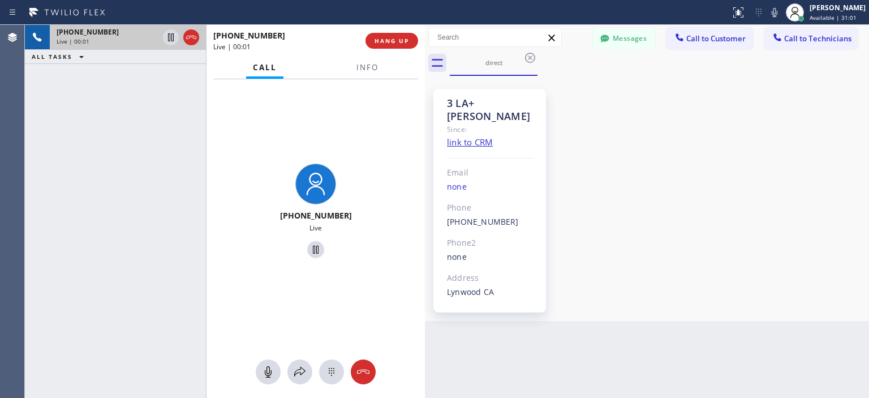
drag, startPoint x: 382, startPoint y: 51, endPoint x: 425, endPoint y: 57, distance: 43.4
click at [425, 57] on div at bounding box center [425, 211] width 0 height 373
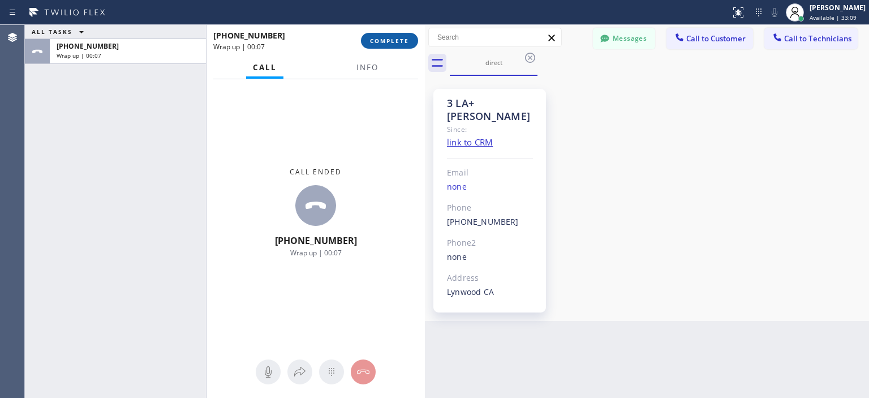
click at [378, 41] on span "COMPLETE" at bounding box center [389, 41] width 39 height 8
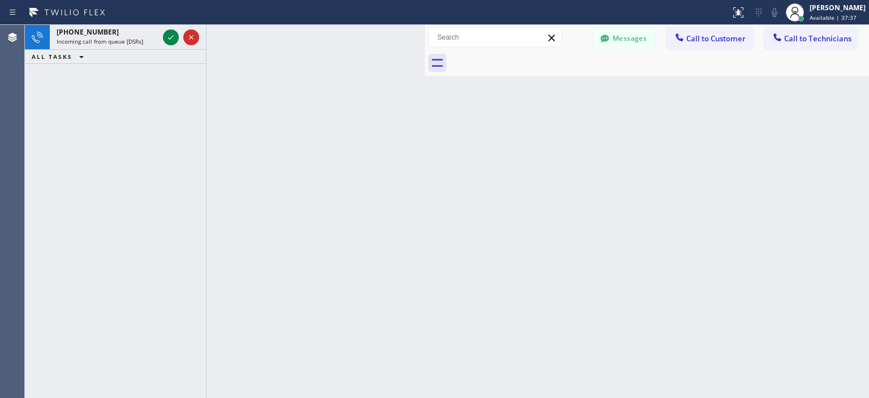
drag, startPoint x: 44, startPoint y: 136, endPoint x: 245, endPoint y: 124, distance: 201.7
click at [44, 136] on div "[PHONE_NUMBER] Incoming call from queue [DSRs] ALL TASKS ALL TASKS ACTIVE TASKS…" at bounding box center [115, 211] width 181 height 373
click at [846, 10] on div "[PERSON_NAME]" at bounding box center [837, 8] width 56 height 10
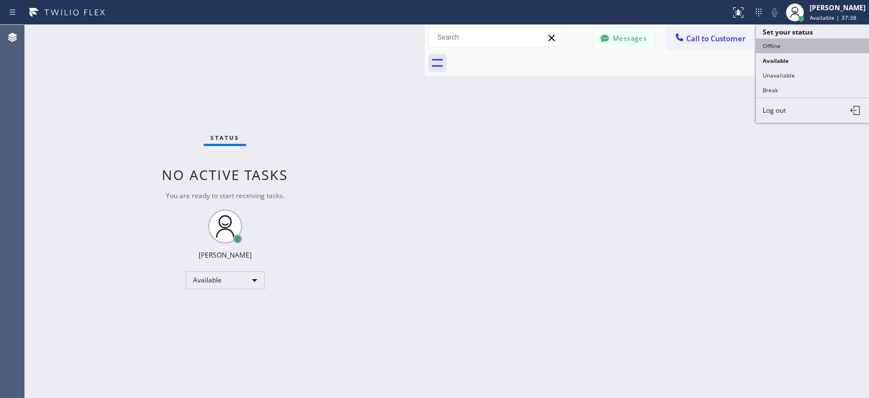
click at [798, 40] on button "Offline" at bounding box center [812, 45] width 113 height 15
click at [798, 40] on span "Call to Technicians" at bounding box center [817, 38] width 67 height 10
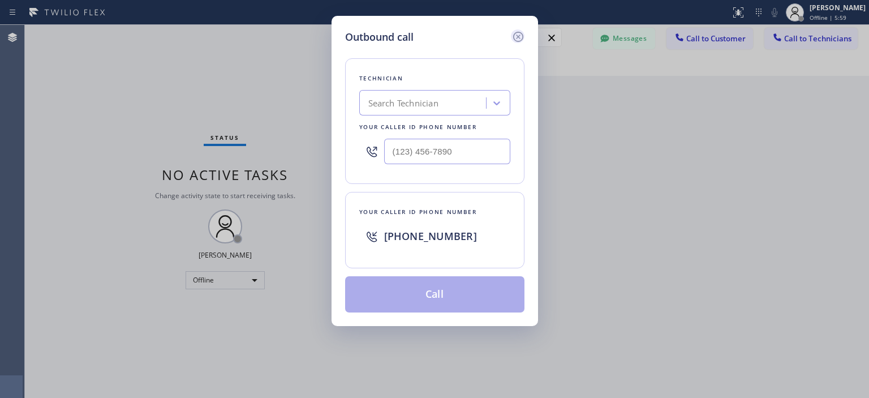
click at [519, 38] on icon at bounding box center [518, 37] width 14 height 14
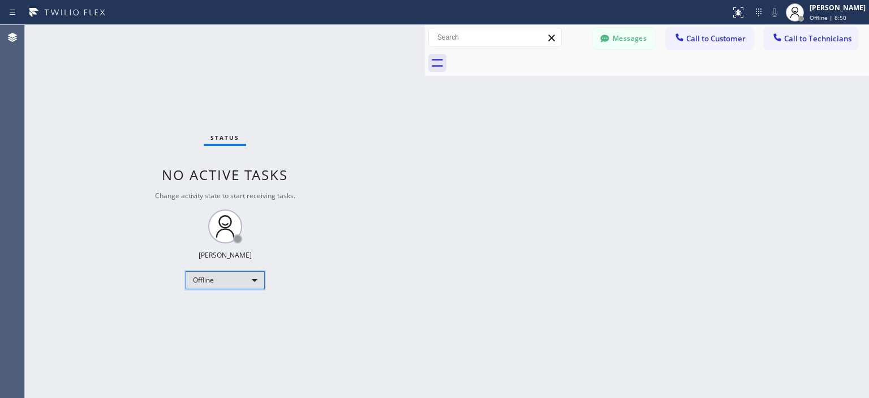
click at [245, 281] on div "Offline" at bounding box center [225, 280] width 79 height 18
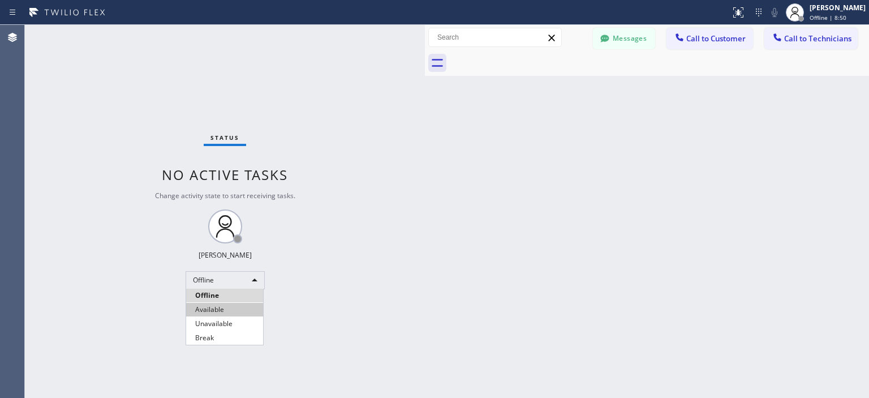
click at [228, 313] on li "Available" at bounding box center [224, 310] width 77 height 14
click at [846, 219] on div "Back to Dashboard Change Sender ID Customers Technicians [PHONE_NUMBER] SEARCH …" at bounding box center [647, 211] width 444 height 373
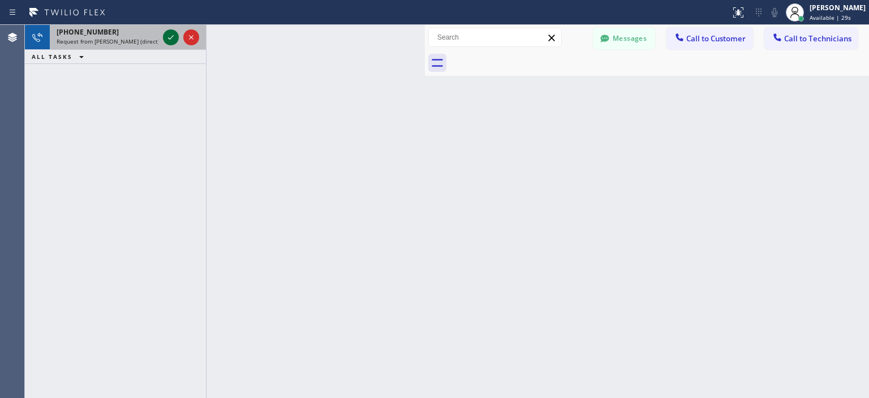
click at [172, 39] on icon at bounding box center [171, 38] width 14 height 14
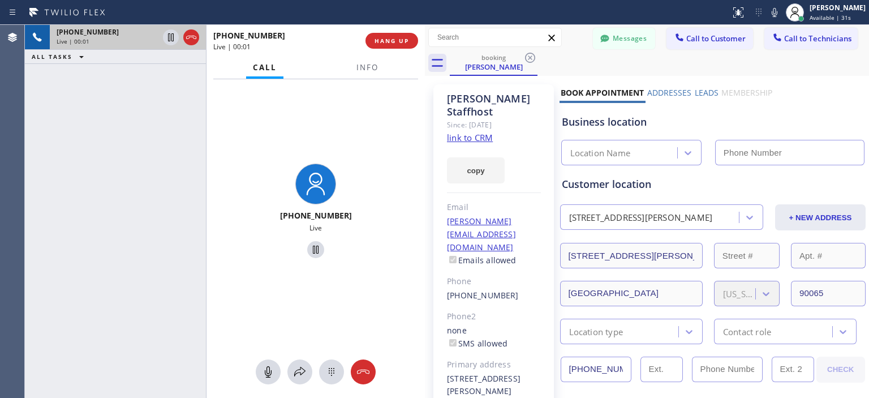
type input "[PHONE_NUMBER]"
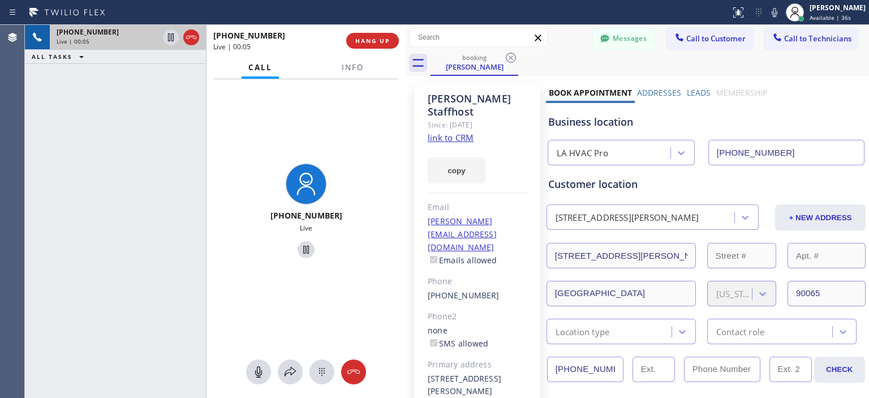
drag, startPoint x: 426, startPoint y: 46, endPoint x: 408, endPoint y: 49, distance: 18.9
click at [406, 49] on div at bounding box center [406, 211] width 0 height 373
click at [446, 132] on link "link to CRM" at bounding box center [451, 137] width 46 height 11
click at [388, 40] on span "HANG UP" at bounding box center [373, 41] width 34 height 8
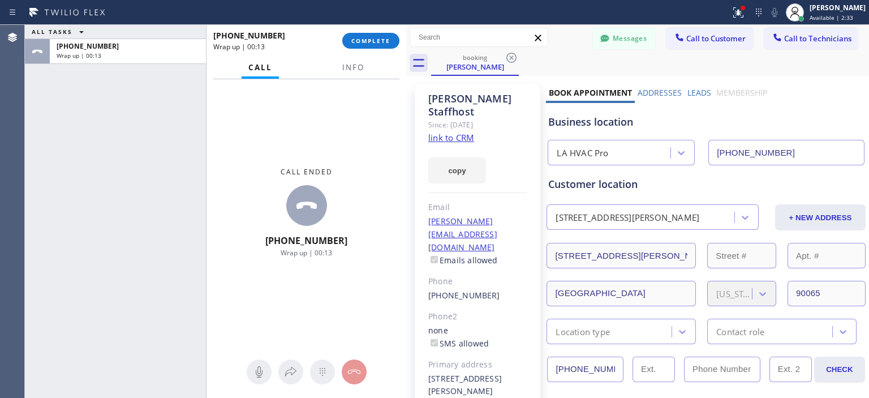
click at [54, 129] on div "ALL TASKS ALL TASKS ACTIVE TASKS TASKS IN WRAP UP [PHONE_NUMBER] Wrap up | 00:13" at bounding box center [115, 211] width 181 height 373
click at [379, 42] on span "COMPLETE" at bounding box center [370, 41] width 39 height 8
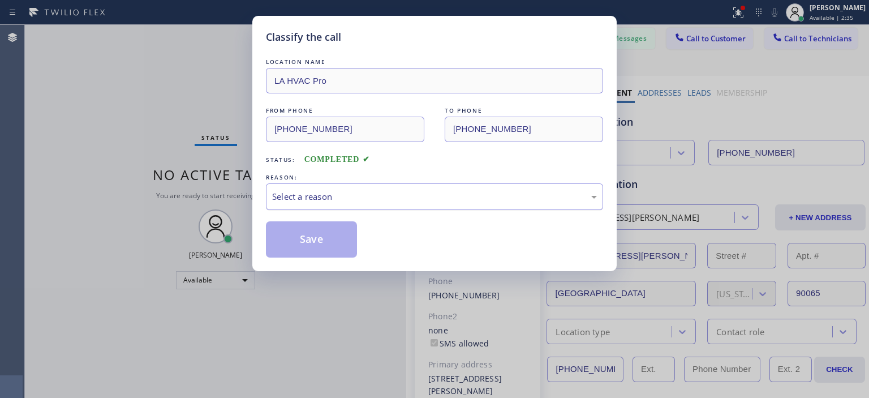
click at [395, 197] on div "Select a reason" at bounding box center [434, 196] width 325 height 13
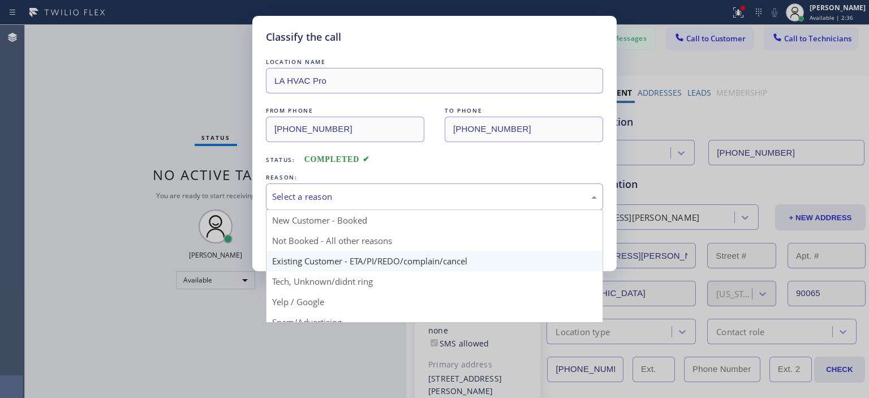
scroll to position [71, 0]
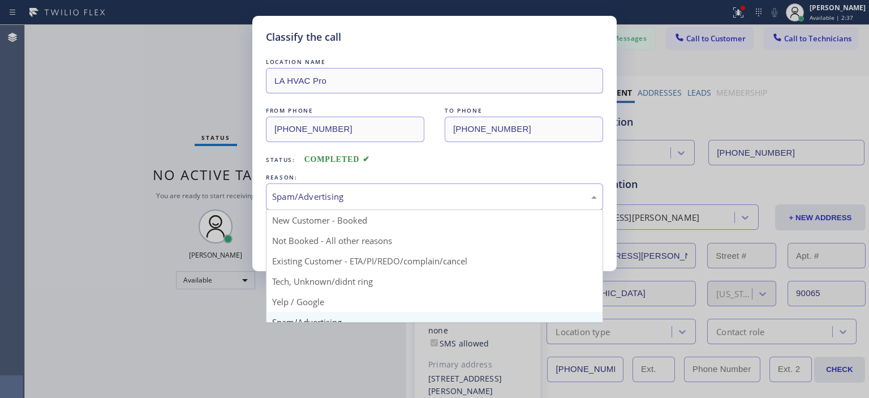
click at [351, 195] on div "Spam/Advertising" at bounding box center [434, 196] width 325 height 13
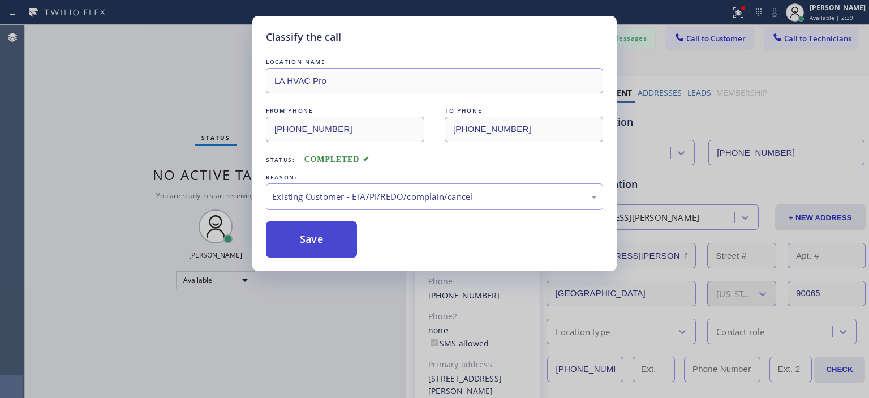
click at [330, 235] on button "Save" at bounding box center [311, 239] width 91 height 36
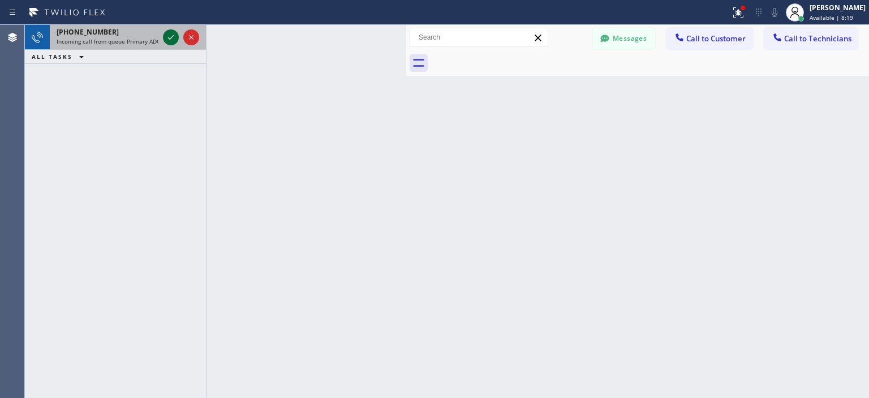
click at [169, 36] on icon at bounding box center [171, 38] width 14 height 14
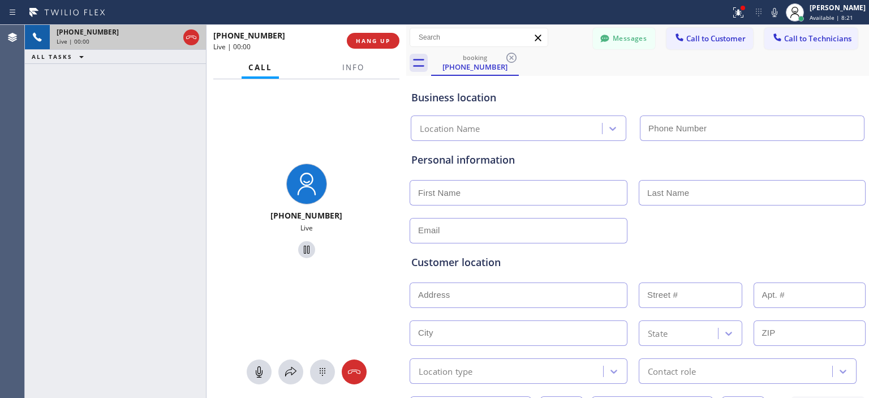
type input "[PHONE_NUMBER]"
click at [362, 369] on div at bounding box center [354, 372] width 25 height 14
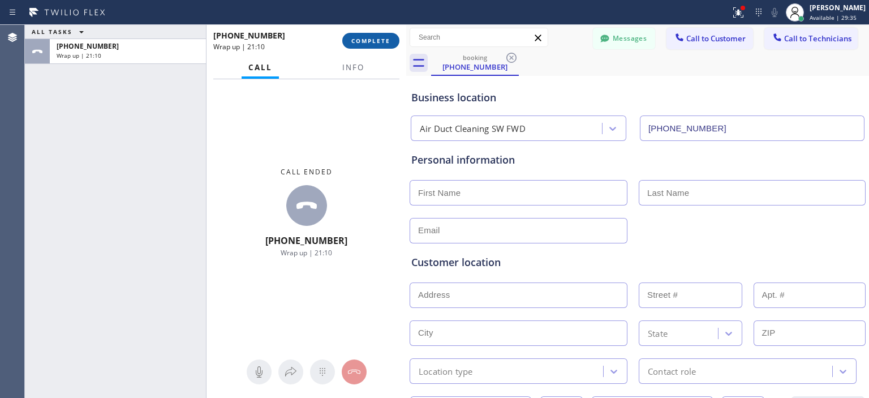
click at [384, 39] on span "COMPLETE" at bounding box center [370, 41] width 39 height 8
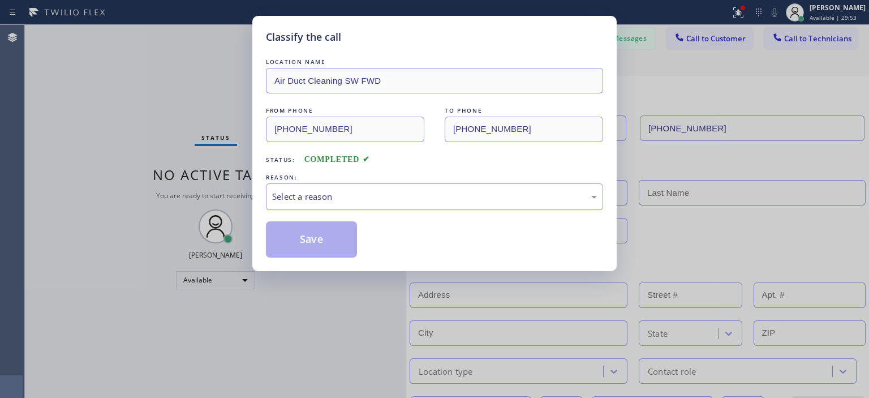
click at [425, 194] on div "Select a reason" at bounding box center [434, 196] width 325 height 13
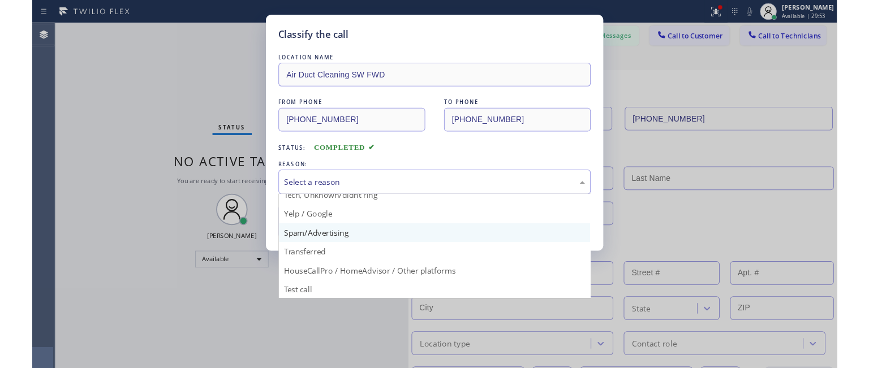
scroll to position [71, 0]
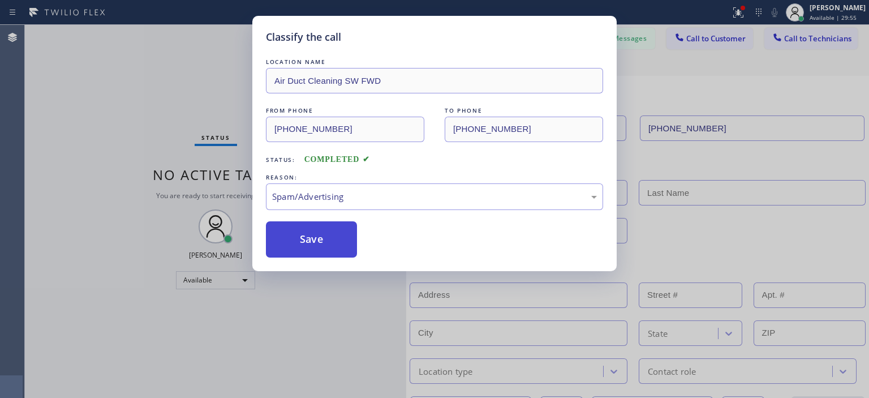
click at [323, 238] on button "Save" at bounding box center [311, 239] width 91 height 36
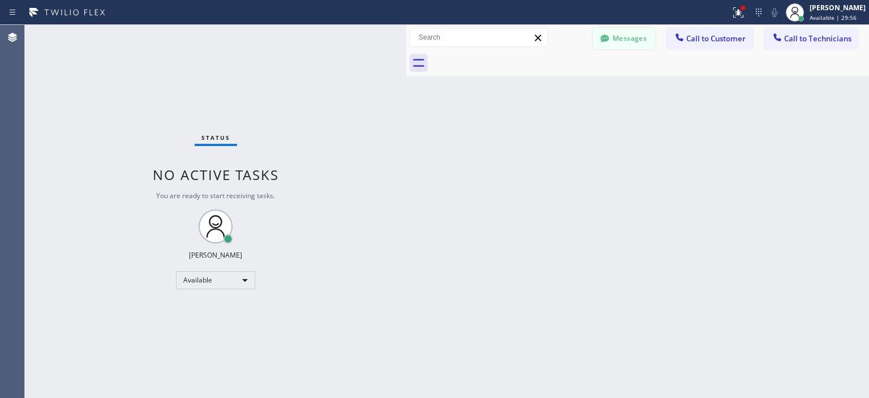
click at [630, 44] on button "Messages" at bounding box center [624, 38] width 62 height 21
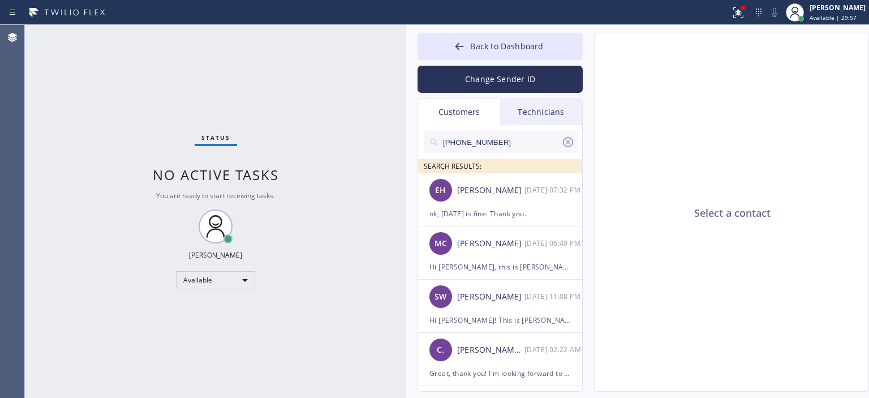
click at [541, 108] on div "Technicians" at bounding box center [541, 112] width 82 height 26
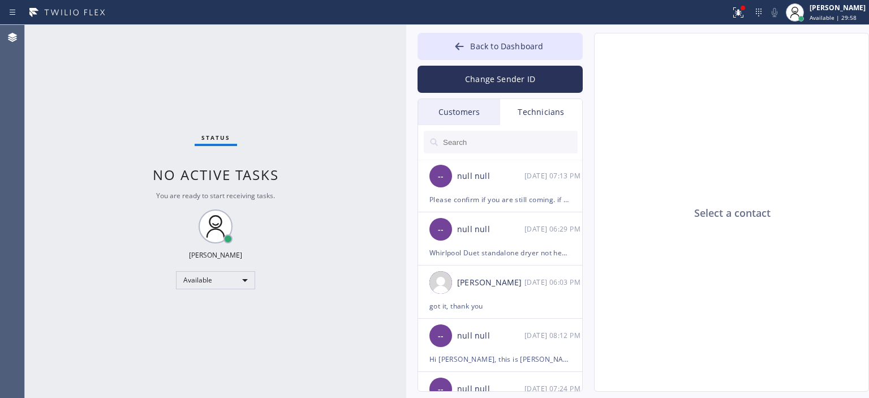
click at [466, 113] on div "Customers" at bounding box center [459, 112] width 82 height 26
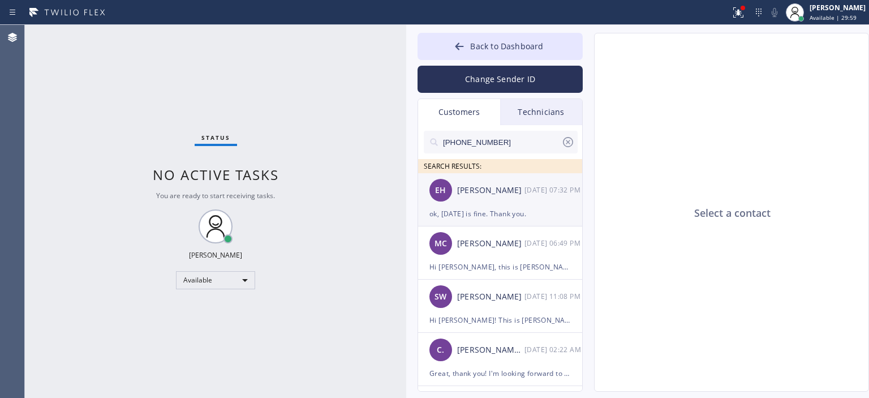
click at [517, 193] on div "[PERSON_NAME]" at bounding box center [490, 190] width 67 height 13
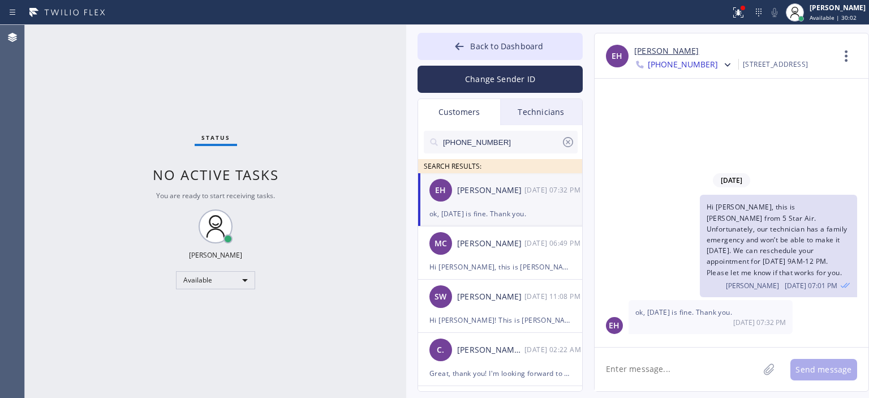
click at [654, 49] on link "[PERSON_NAME]" at bounding box center [666, 51] width 64 height 13
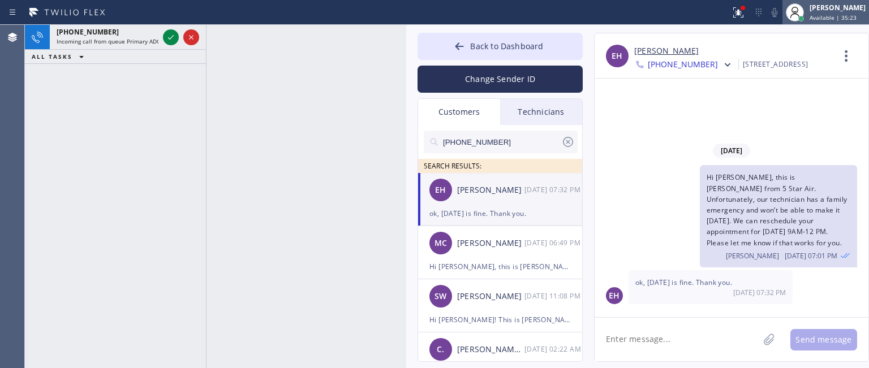
click at [843, 15] on span "Available | 35:23" at bounding box center [832, 18] width 47 height 8
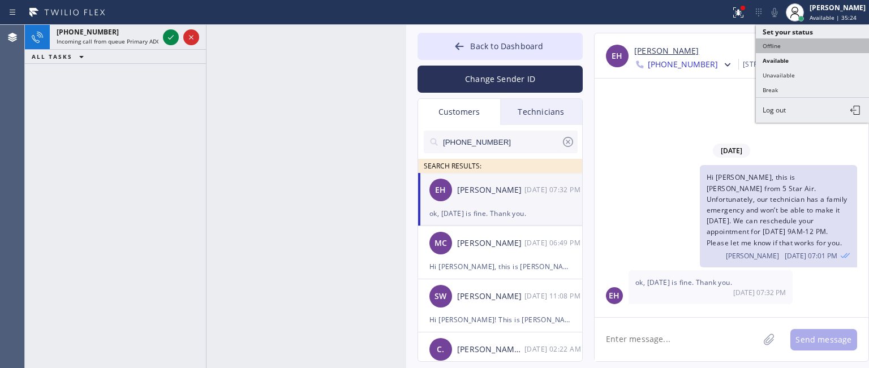
click at [775, 49] on button "Offline" at bounding box center [812, 45] width 113 height 15
